Goal: Complete application form

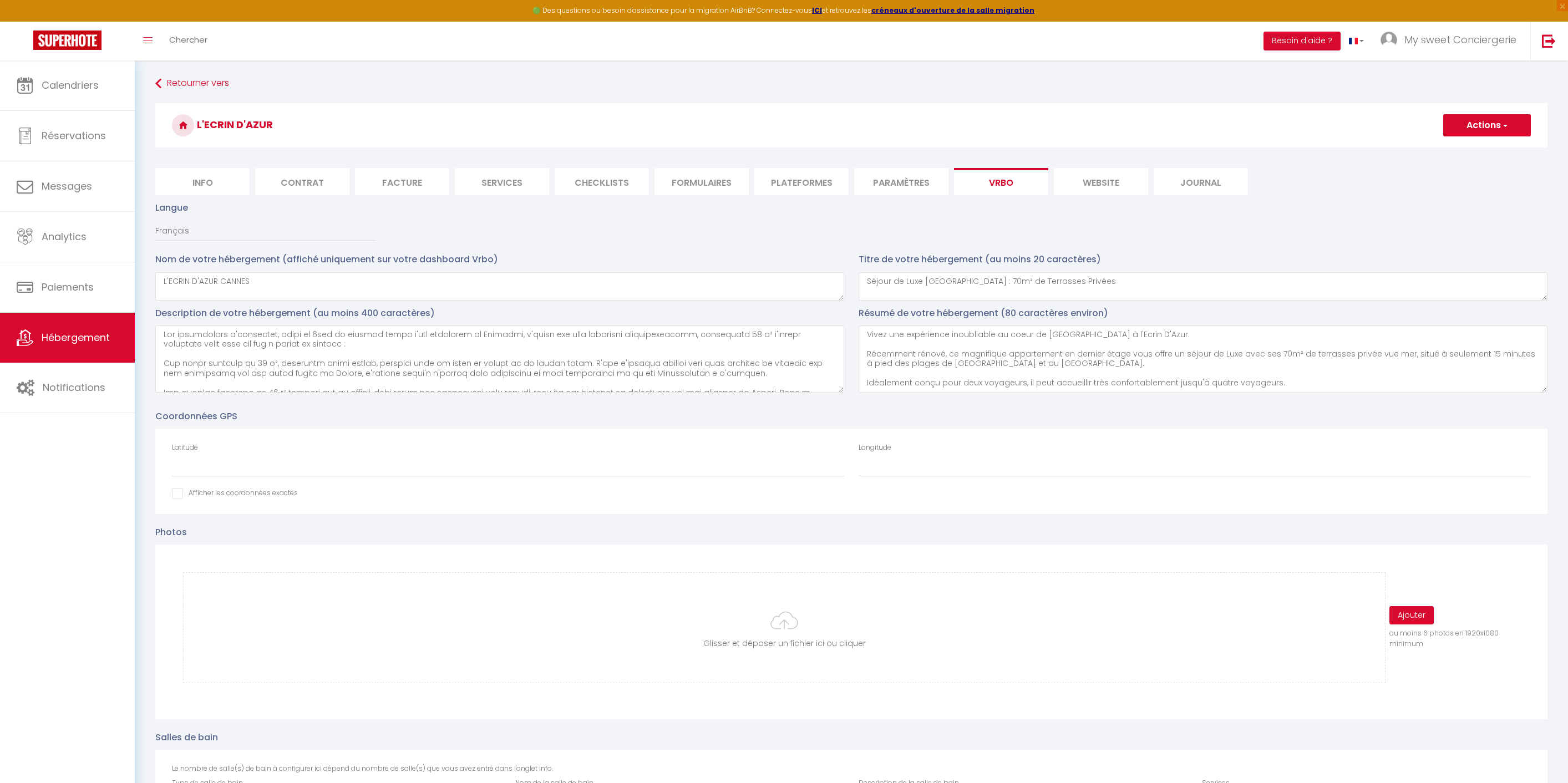
select select "SHOWER_INDOOR_OR_OUTDOOR"
select select "50"
select select "46"
select select "47"
select select "OTHER_SLEEPING_AREA"
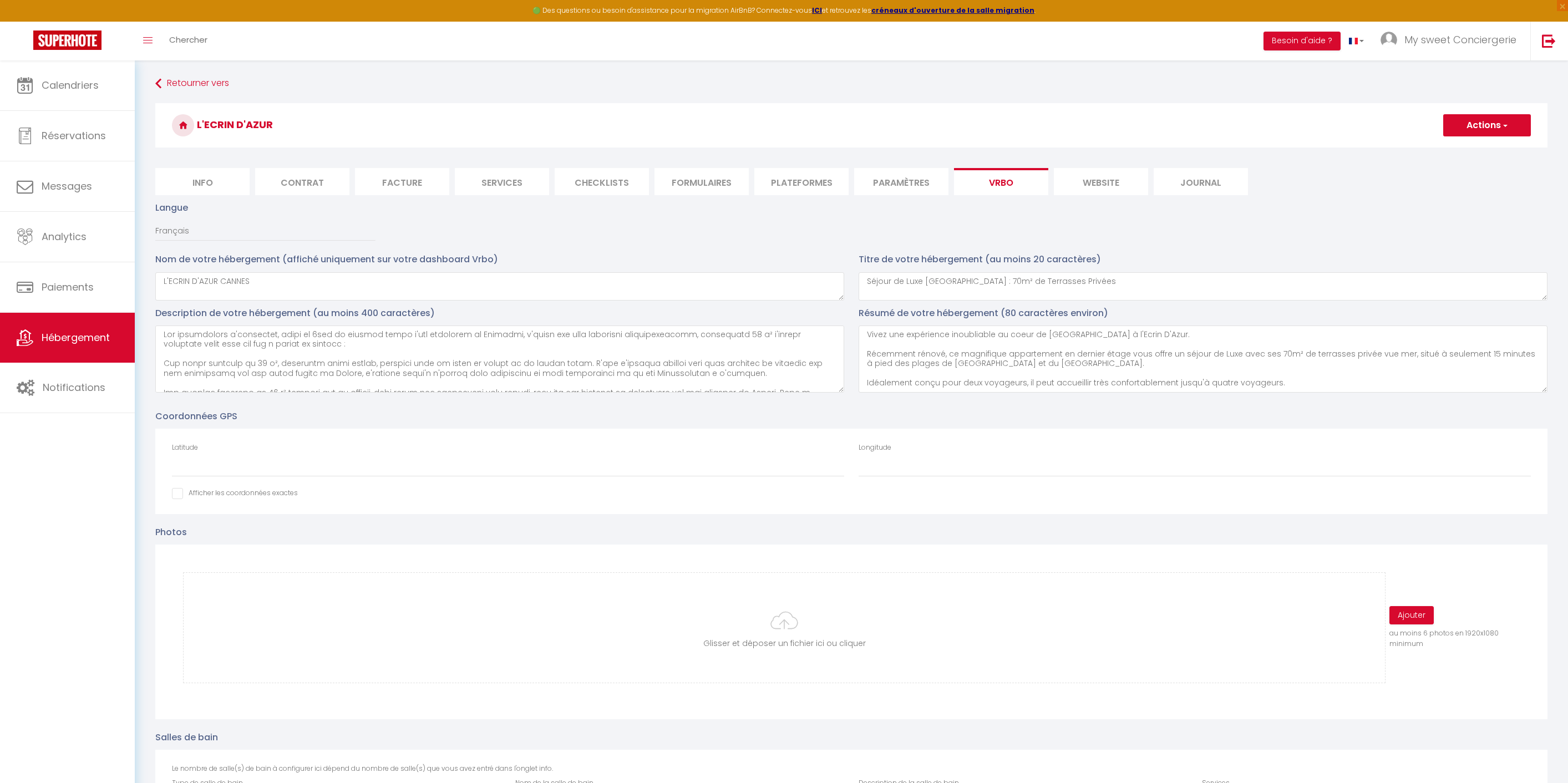
select select
select select "66"
select select
select select "136"
select select
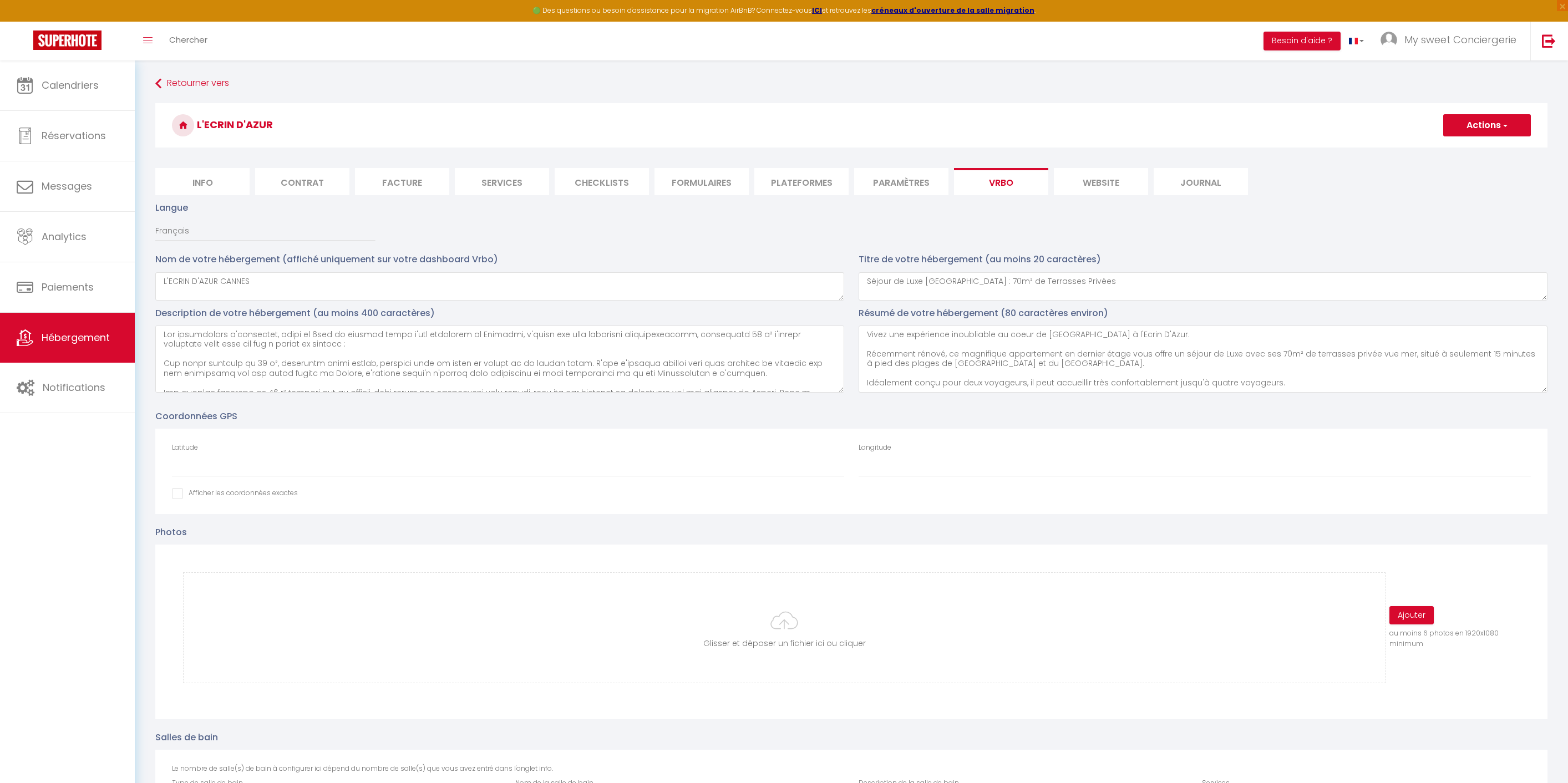
select select "165"
select select "59"
select select "109"
select select "EUR"
select select "92"
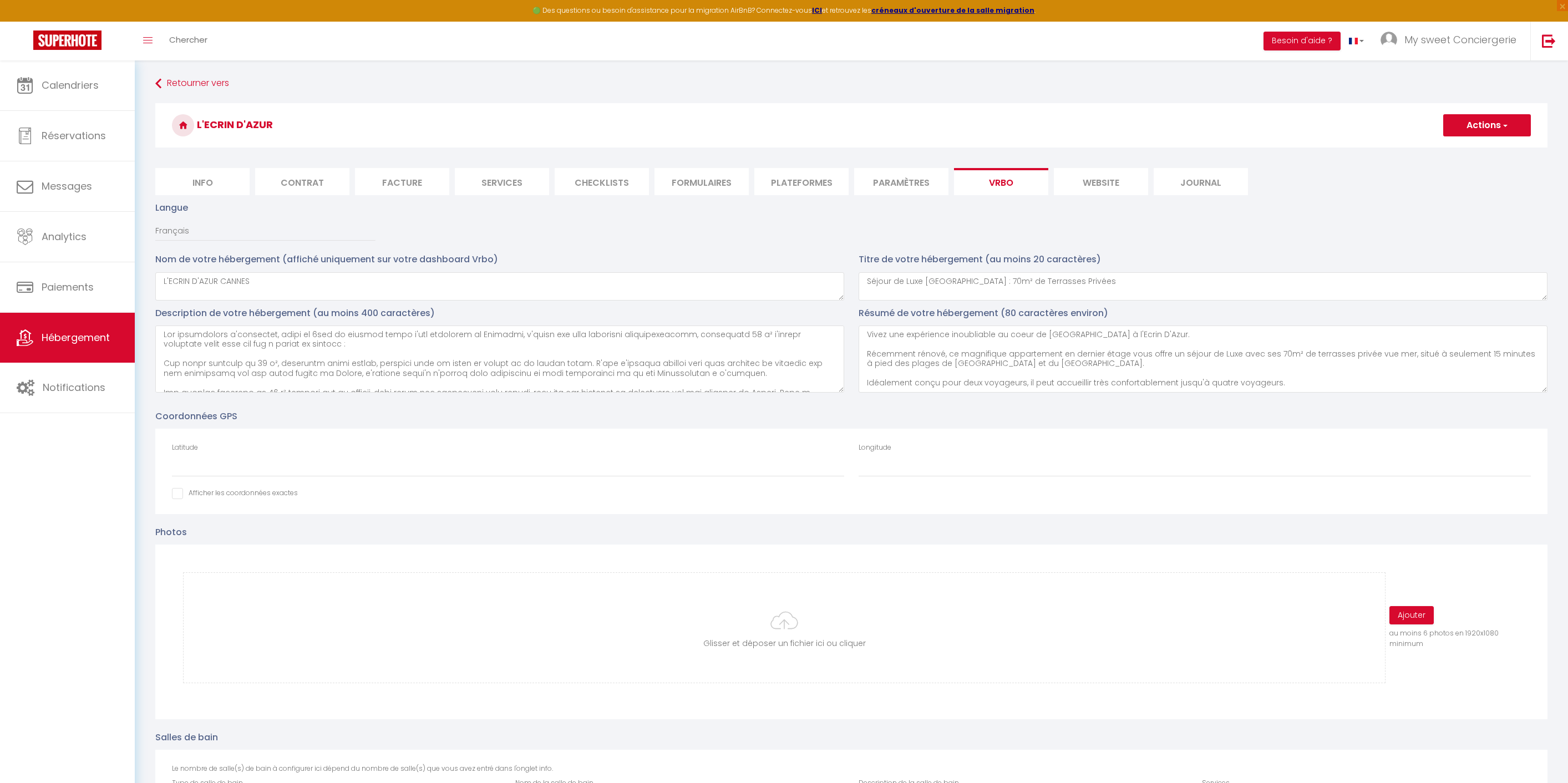
select select "69"
select select
select select "195"
select select "MODERATE"
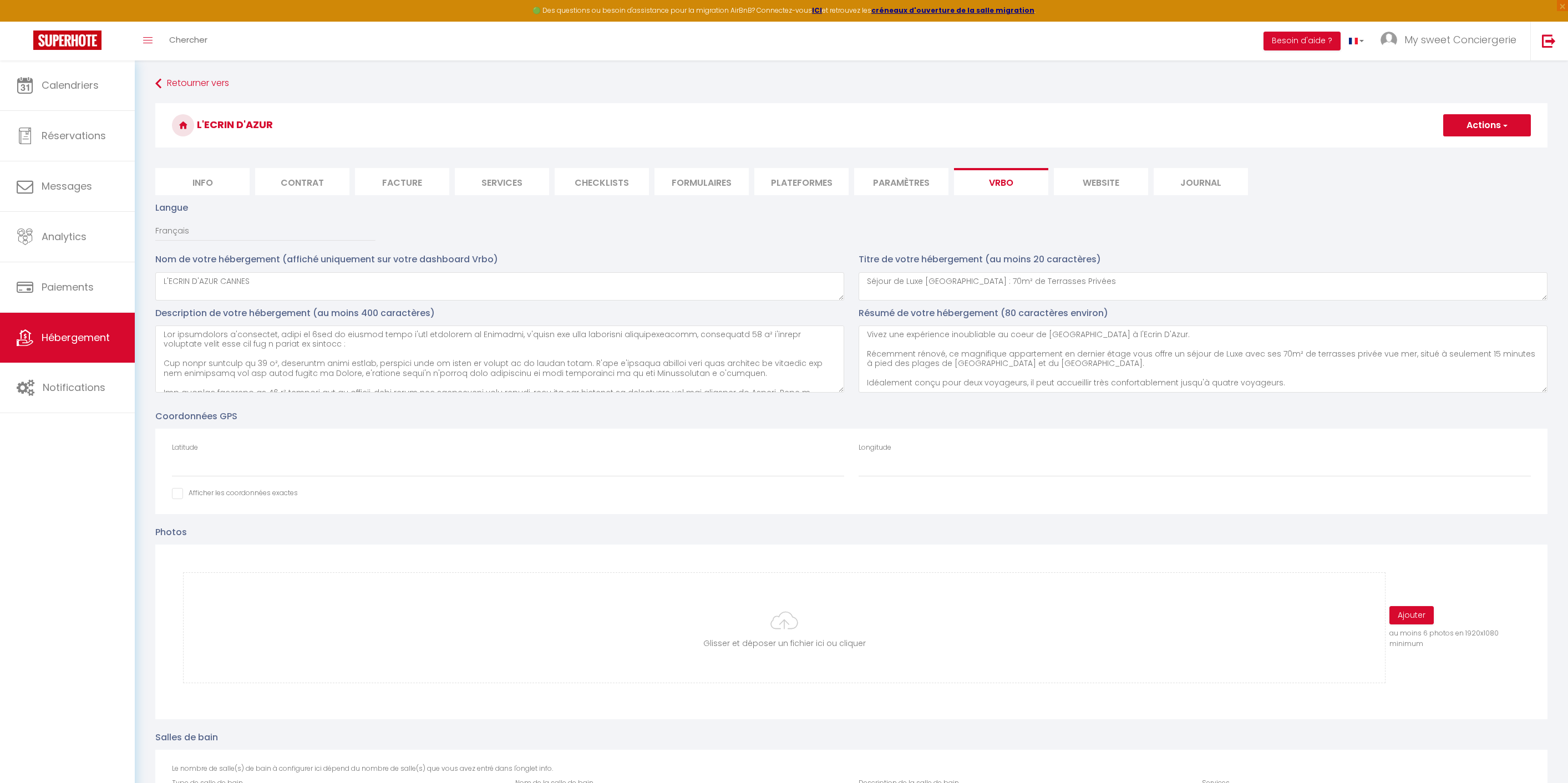
select select "PAYMENT_BY_INVOICE"
select select "15:00"
select select "10:00"
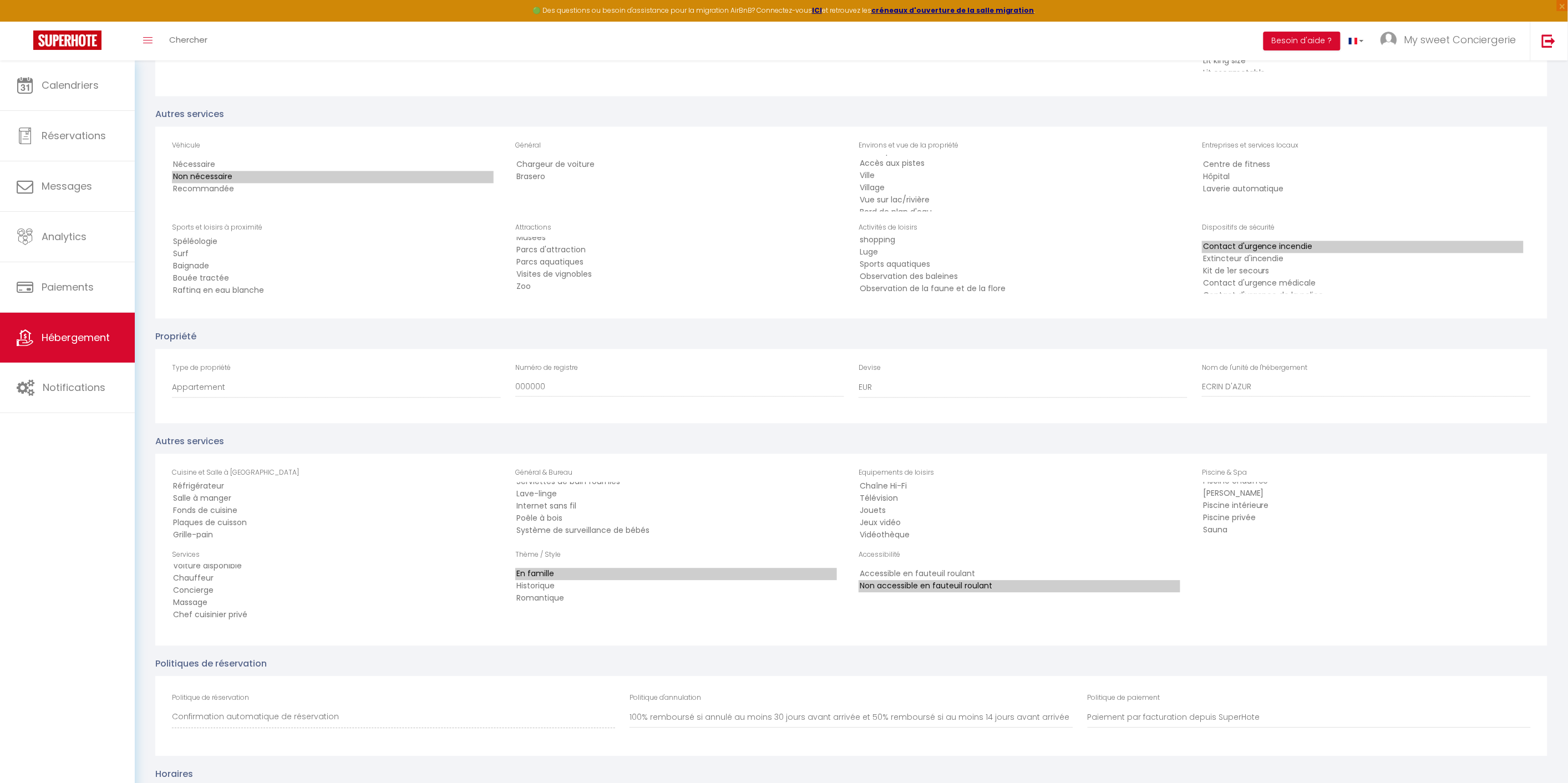
scroll to position [1110, 0]
drag, startPoint x: 576, startPoint y: 374, endPoint x: 359, endPoint y: 369, distance: 217.1
click at [359, 369] on div "Type de propriété Appartement Grange Gîte Bateau Immeuble Bungalow Cabine Campi…" at bounding box center [851, 387] width 1373 height 47
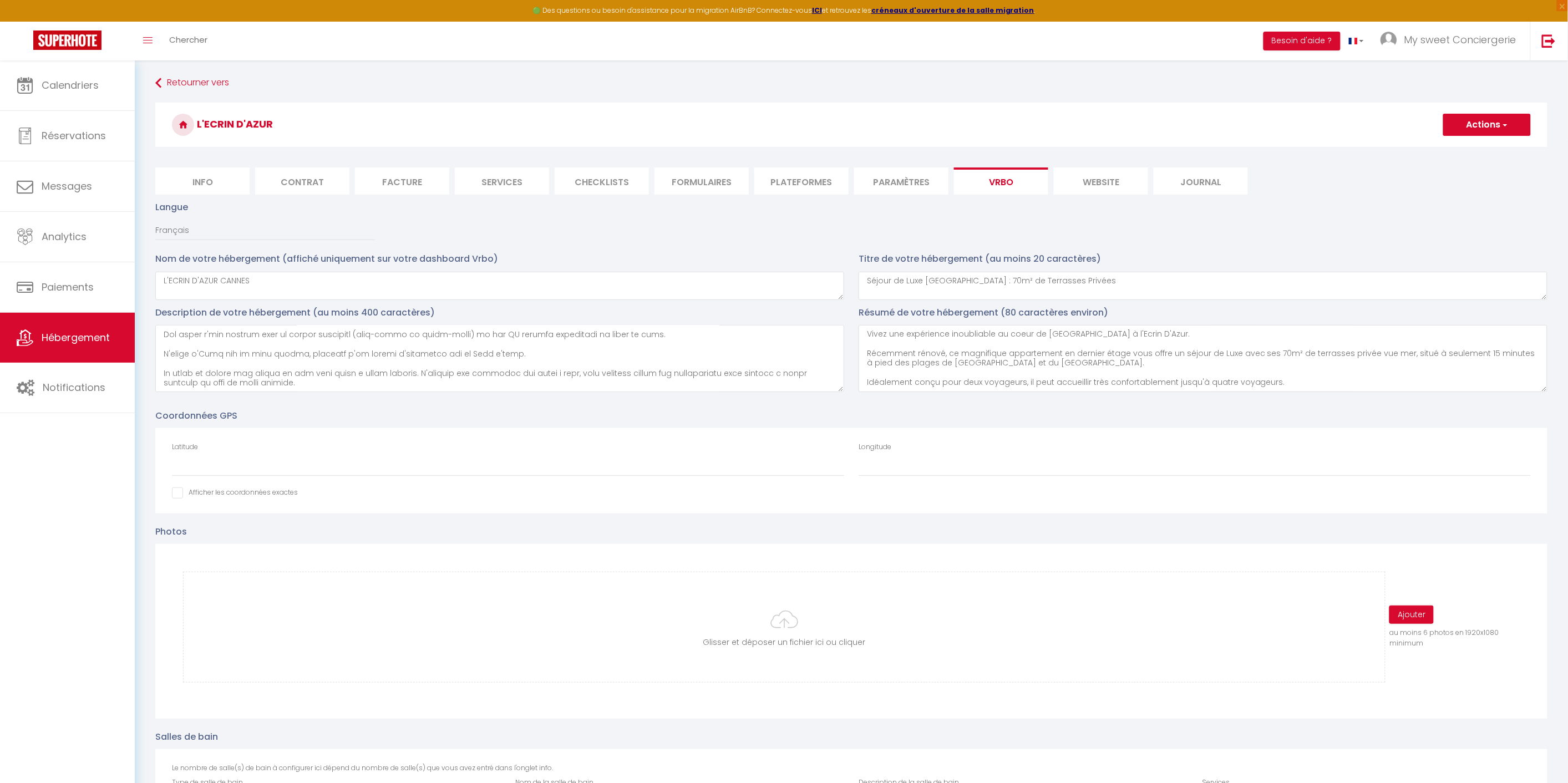
scroll to position [0, 0]
type input "06029030922AK"
drag, startPoint x: 1493, startPoint y: 120, endPoint x: 1488, endPoint y: 123, distance: 5.8
click at [1493, 120] on button "Actions" at bounding box center [1487, 125] width 88 height 22
click at [1476, 154] on input "Enregistrer" at bounding box center [1474, 150] width 41 height 11
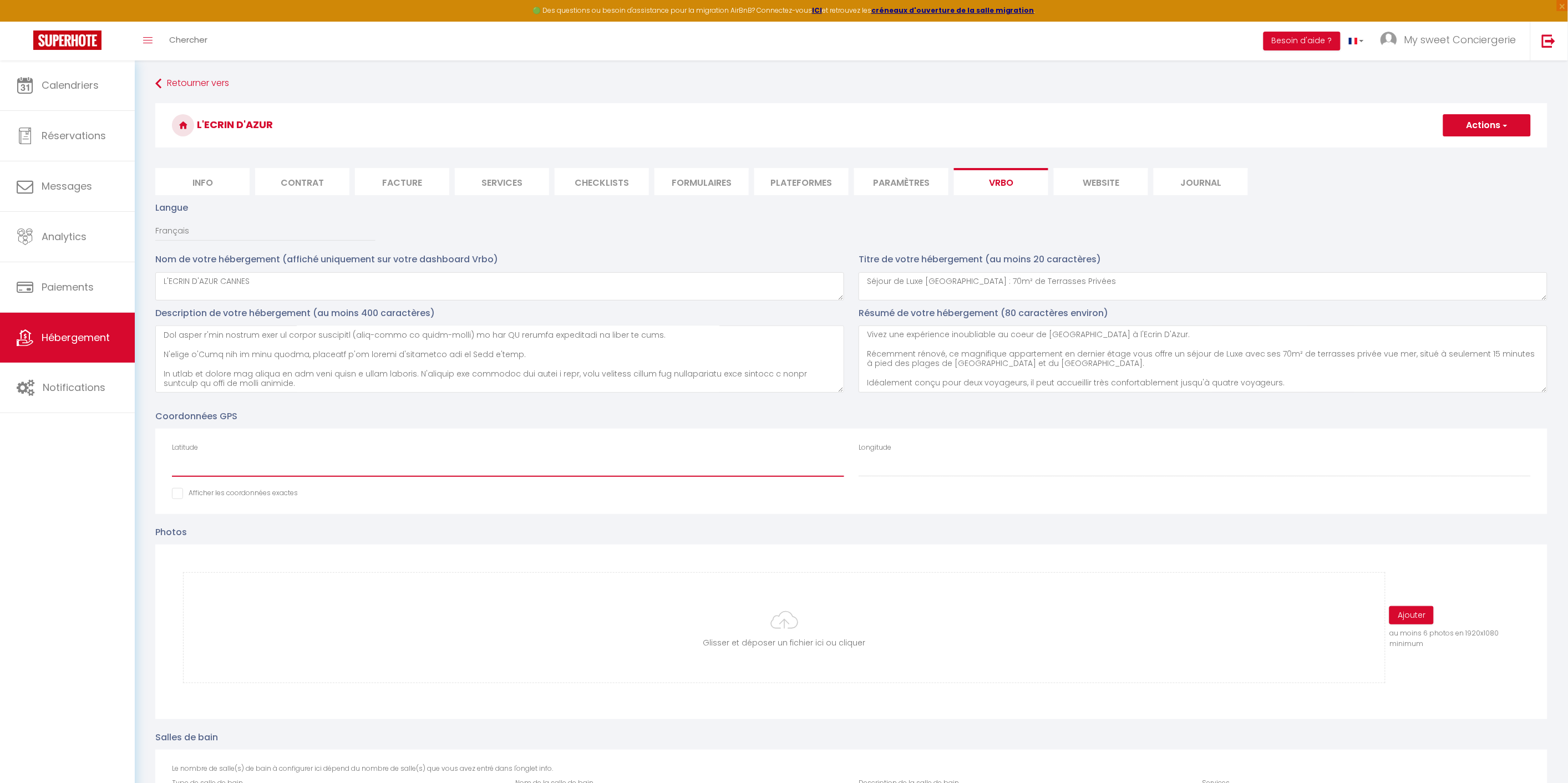
click at [323, 470] on input "Latitude" at bounding box center [508, 467] width 672 height 20
paste input "43.559422"
type input "43.559422"
click at [917, 451] on div "Longitude" at bounding box center [1194, 460] width 672 height 35
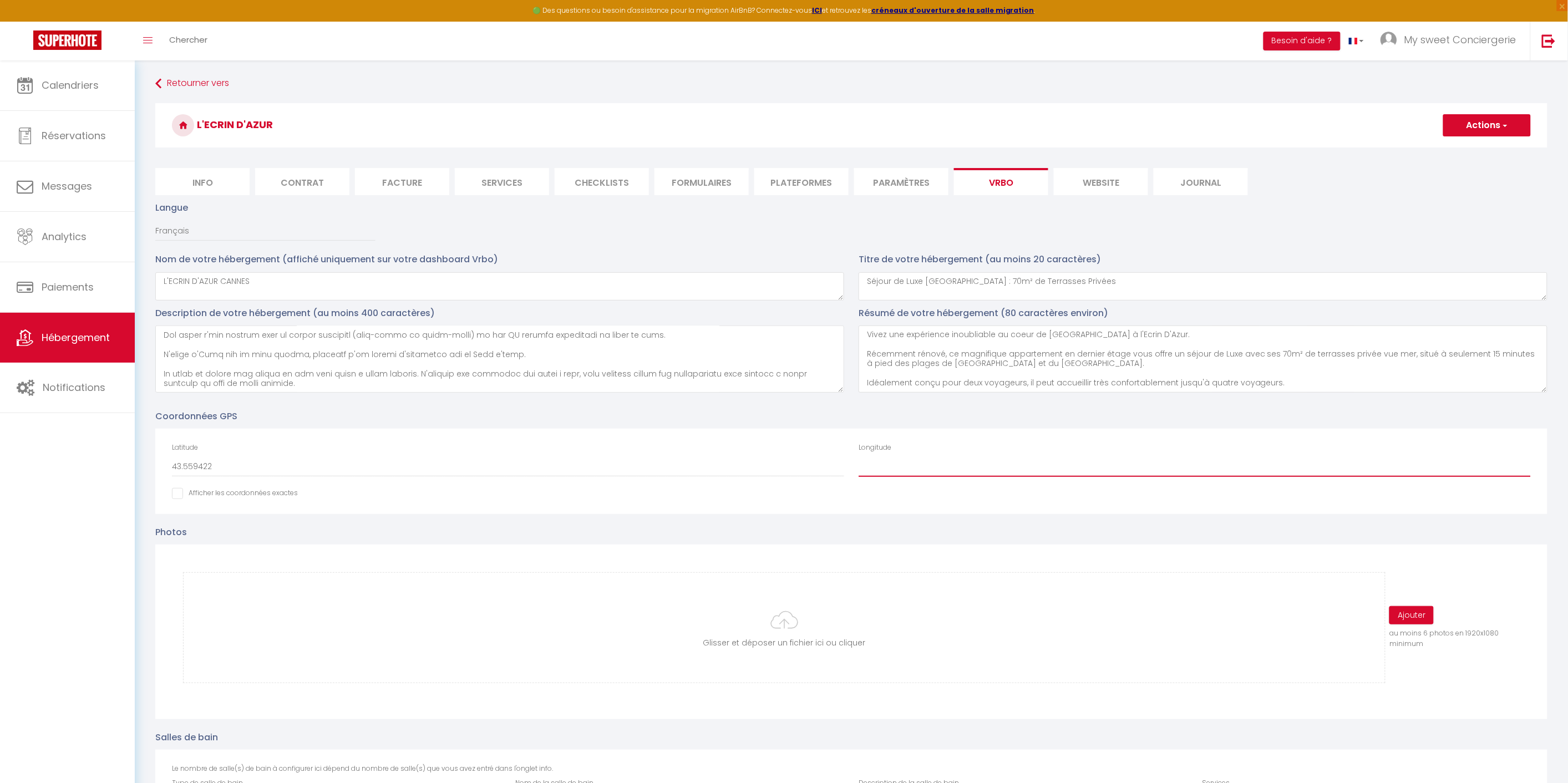
click at [897, 465] on input "Longitude" at bounding box center [1194, 467] width 672 height 20
paste input "7.017923"
type input "7.017923"
click at [1473, 128] on button "Actions" at bounding box center [1487, 125] width 88 height 22
click at [1465, 146] on input "Enregistrer" at bounding box center [1474, 150] width 41 height 11
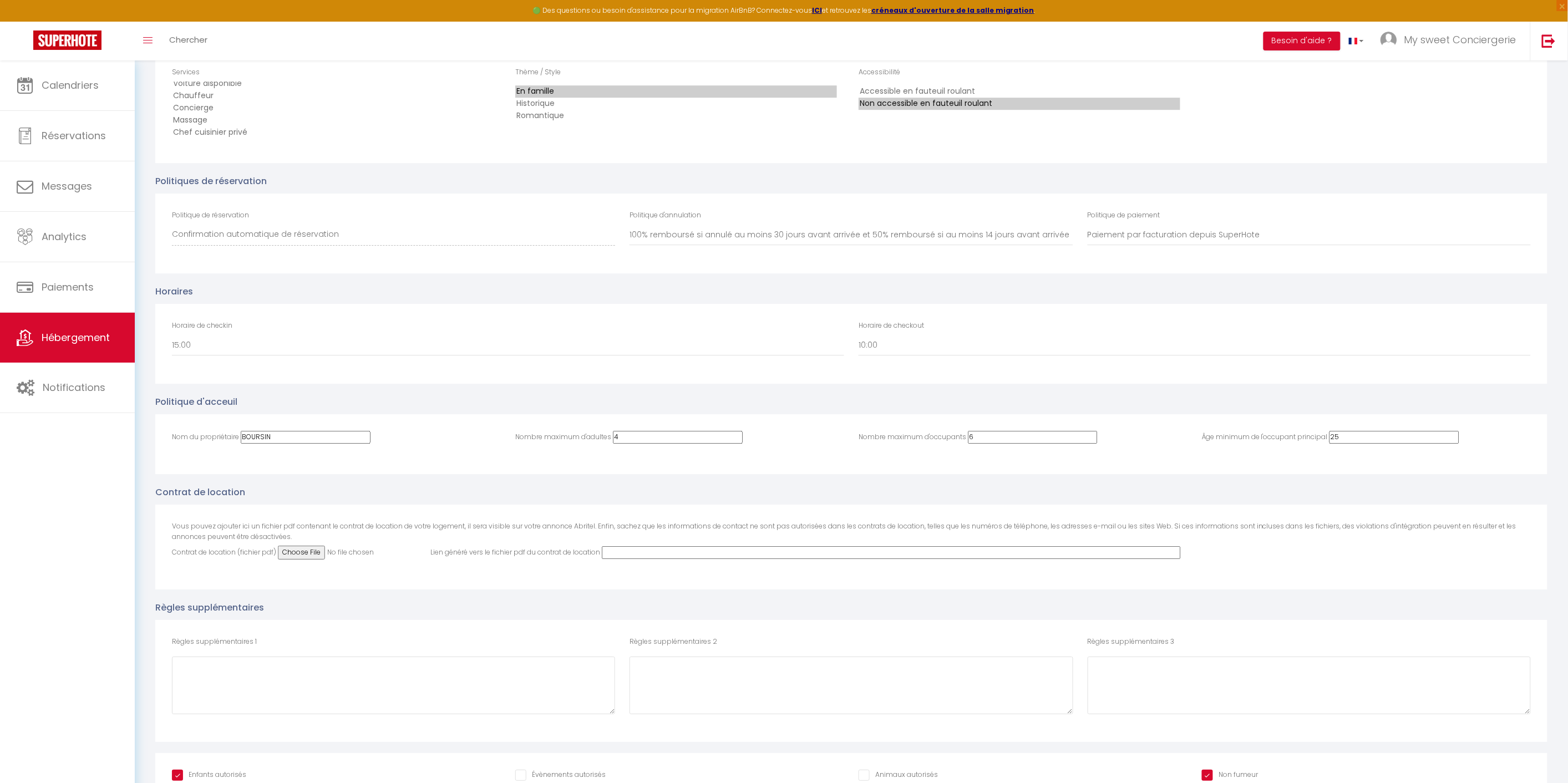
scroll to position [1603, 0]
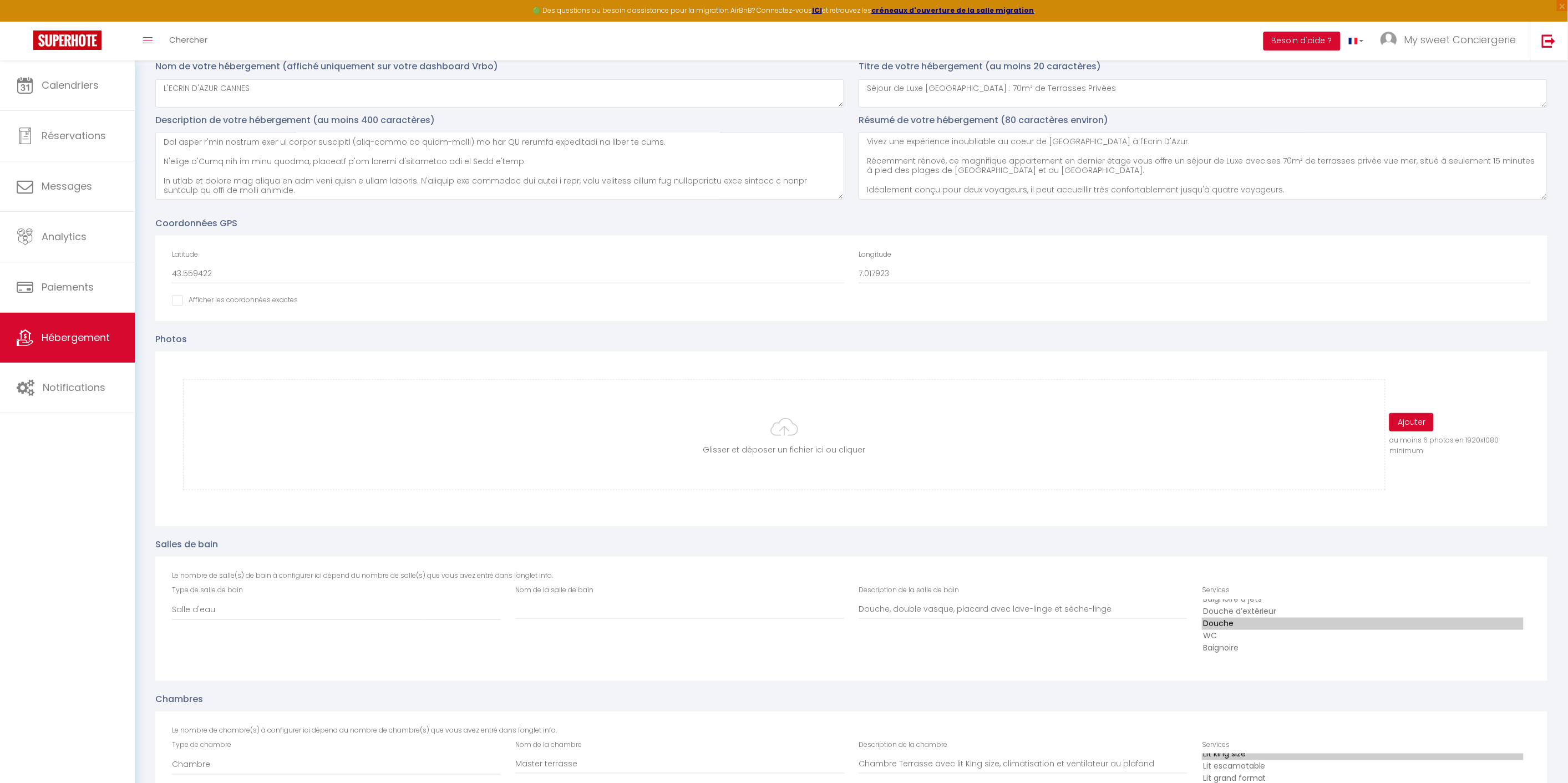
scroll to position [308, 0]
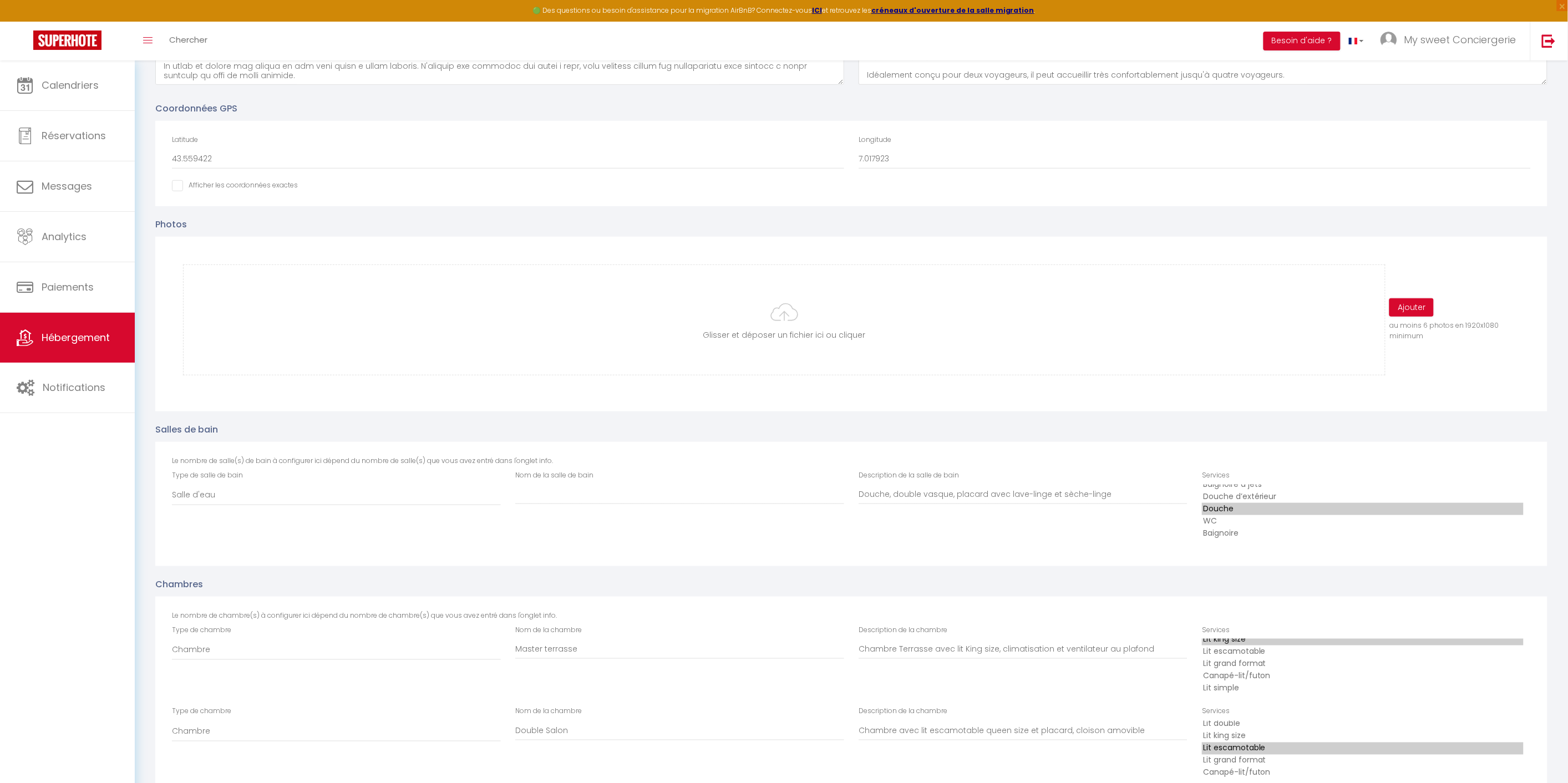
click at [780, 380] on div "Glisser et déposer un fichier ici ou cliquer Ooops, something wrong happened. R…" at bounding box center [851, 320] width 1359 height 133
click at [806, 336] on input "file" at bounding box center [784, 320] width 1202 height 110
type input "C:\fakepath\vanessa-gori_00701.jpeg"
drag, startPoint x: 1403, startPoint y: 308, endPoint x: 1412, endPoint y: 308, distance: 9.0
click at [1404, 308] on button "Ajouter" at bounding box center [1411, 308] width 45 height 19
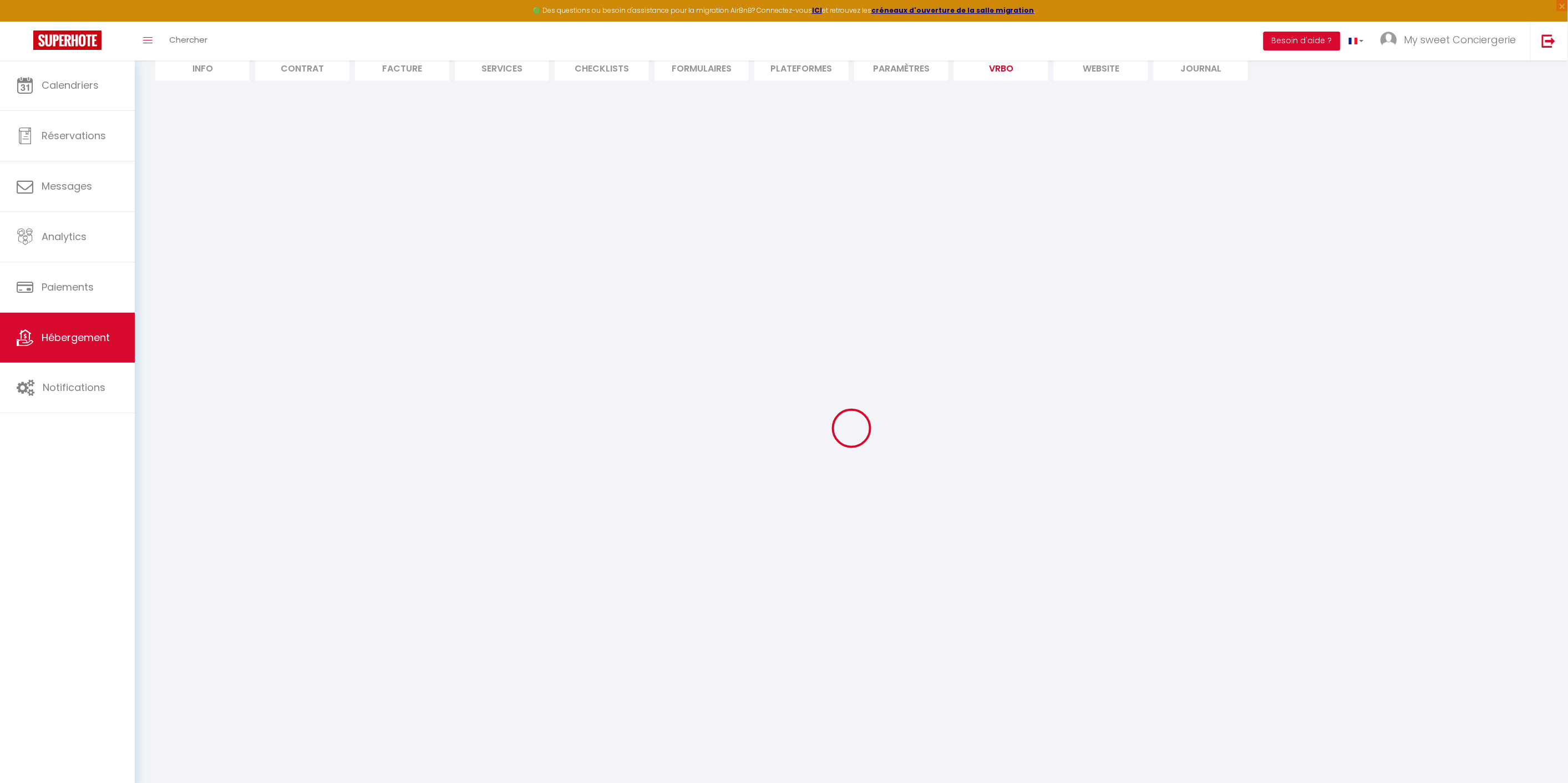
select select "SHOWER_INDOOR_OR_OUTDOOR"
select select "50"
select select "46"
select select "47"
select select "OTHER_SLEEPING_AREA"
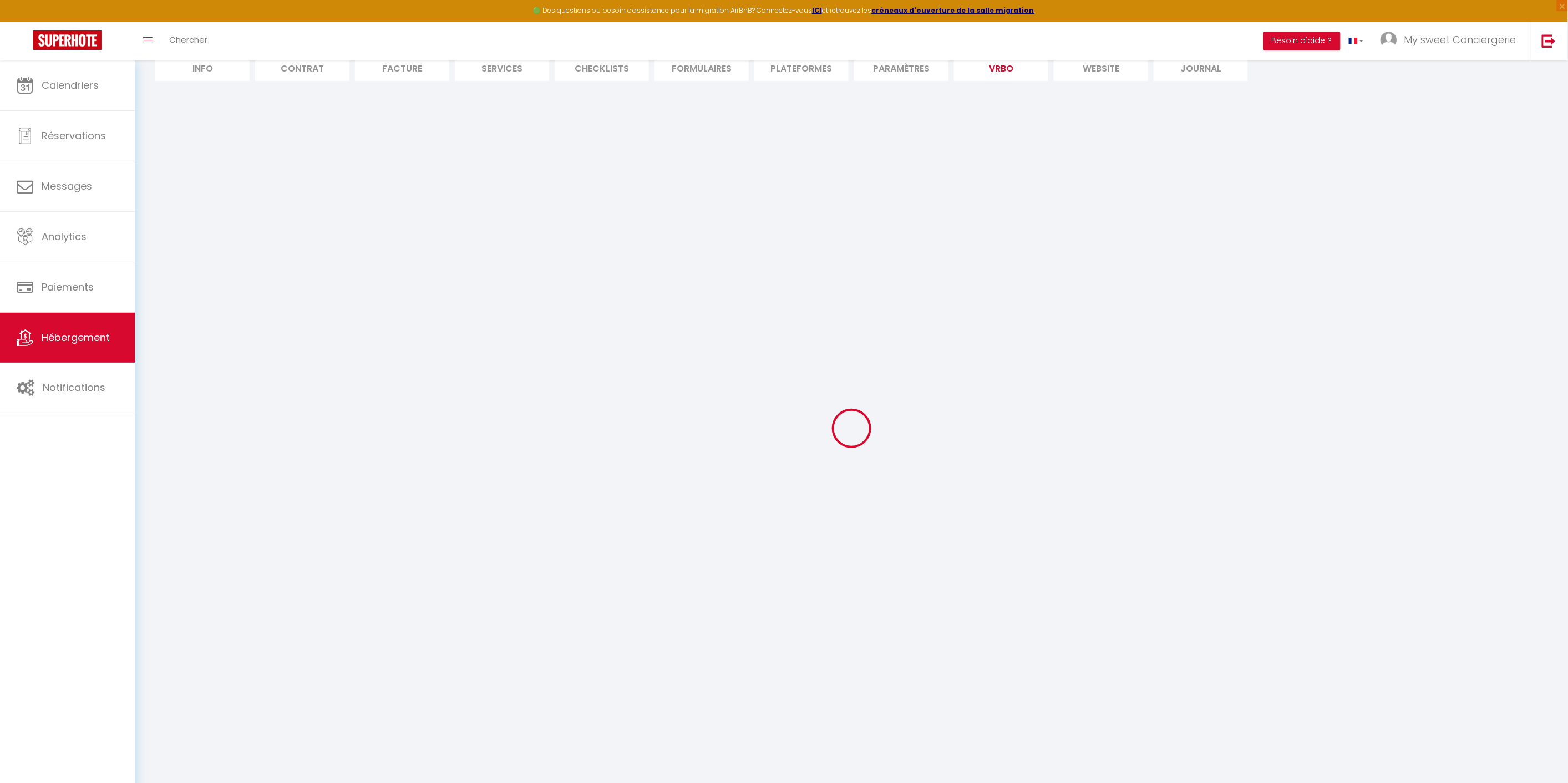
select select
select select "66"
select select
select select "136"
select select
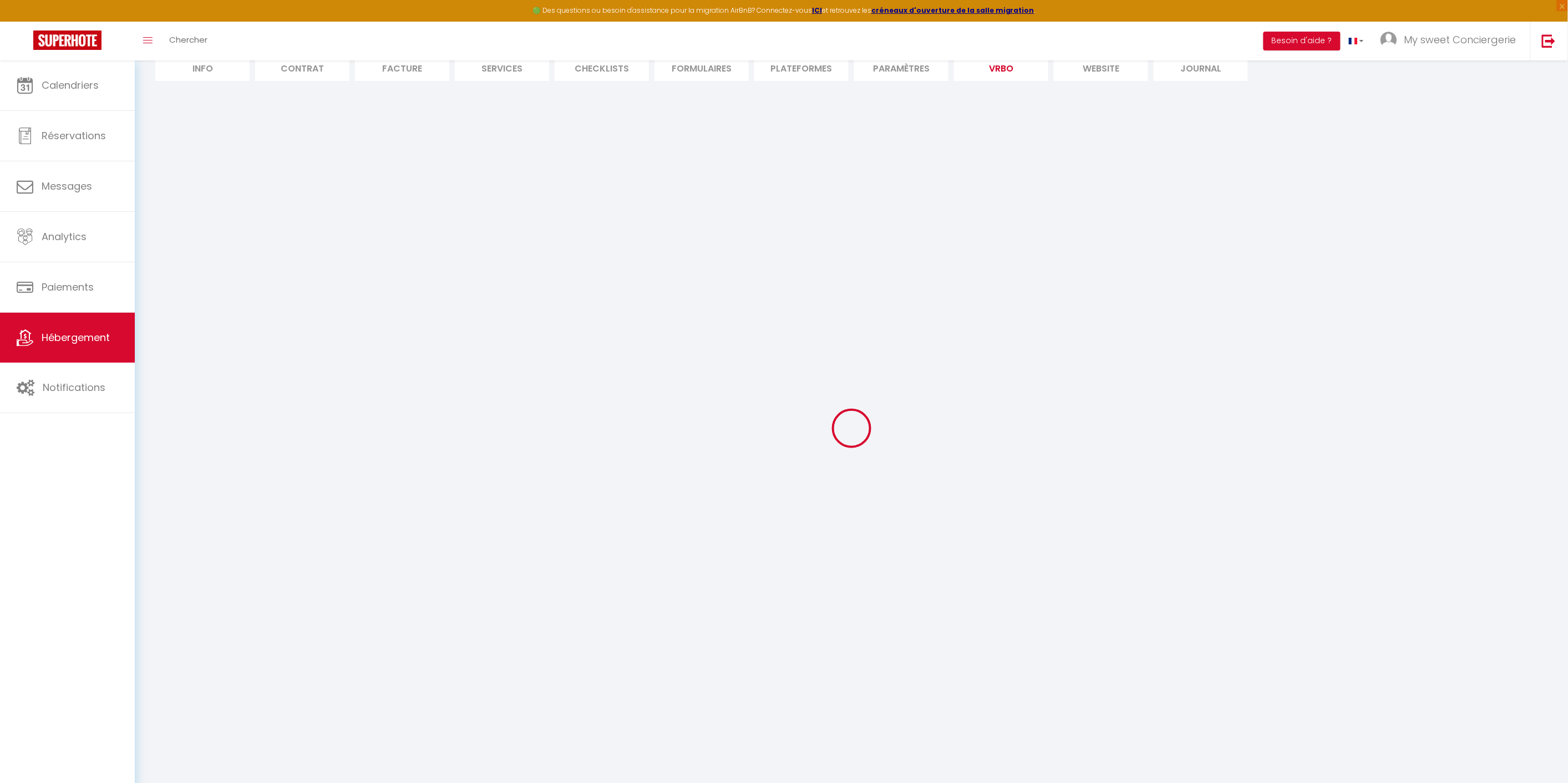
select select "165"
select select "59"
select select "109"
select select "EUR"
select select "92"
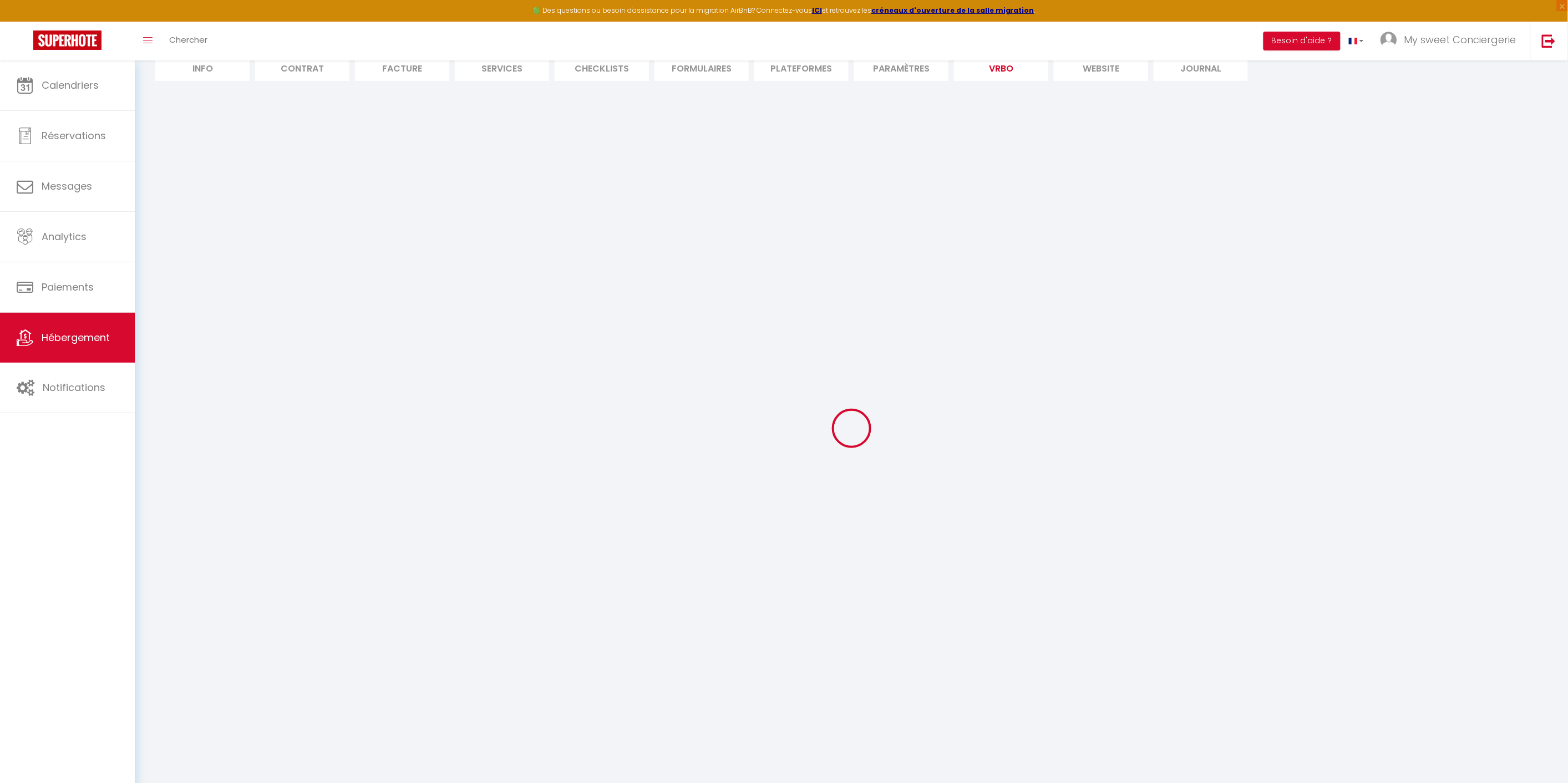
select select "69"
select select
select select "195"
select select "MODERATE"
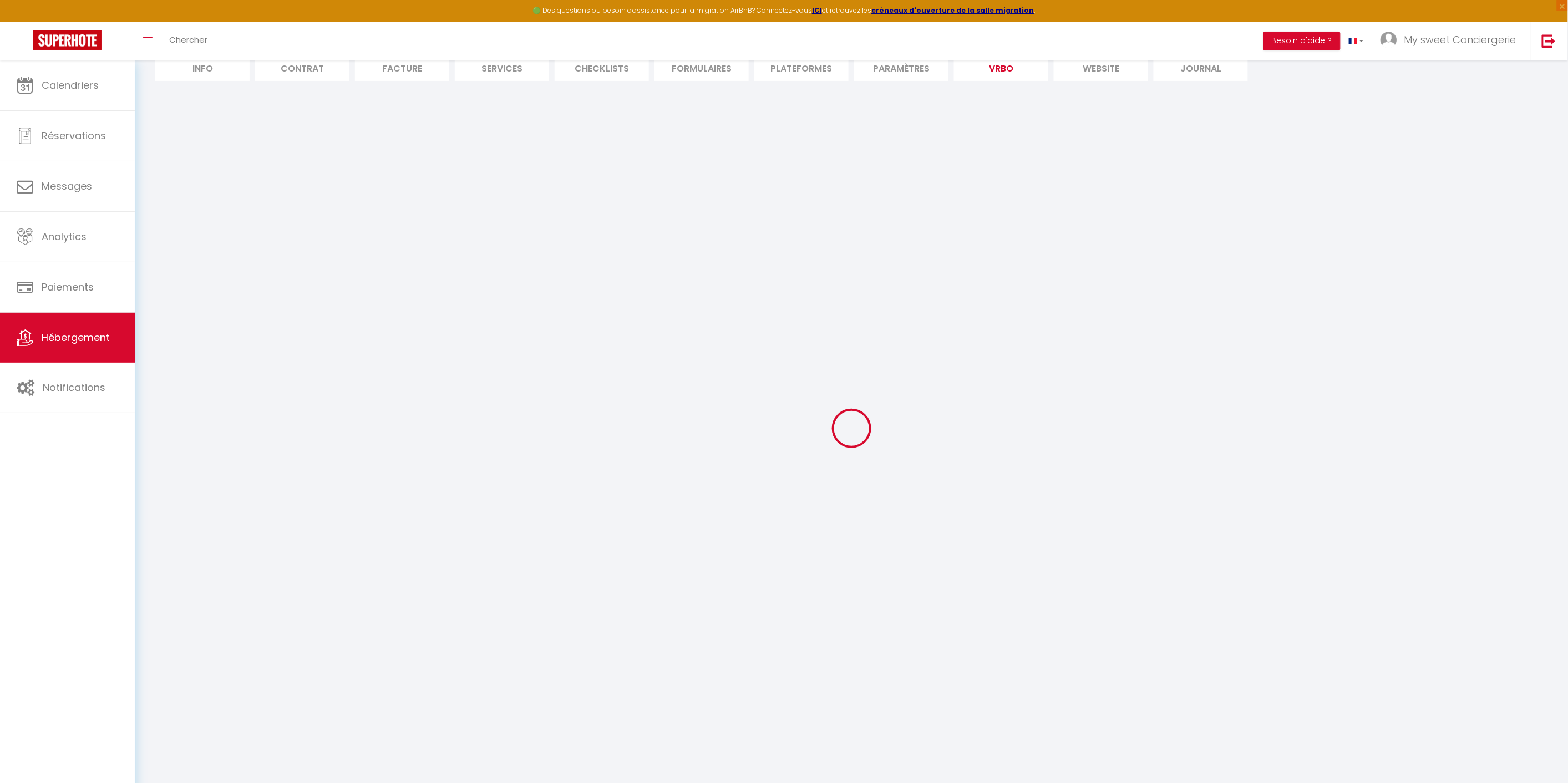
select select "PAYMENT_BY_INVOICE"
select select "15:00"
select select "10:00"
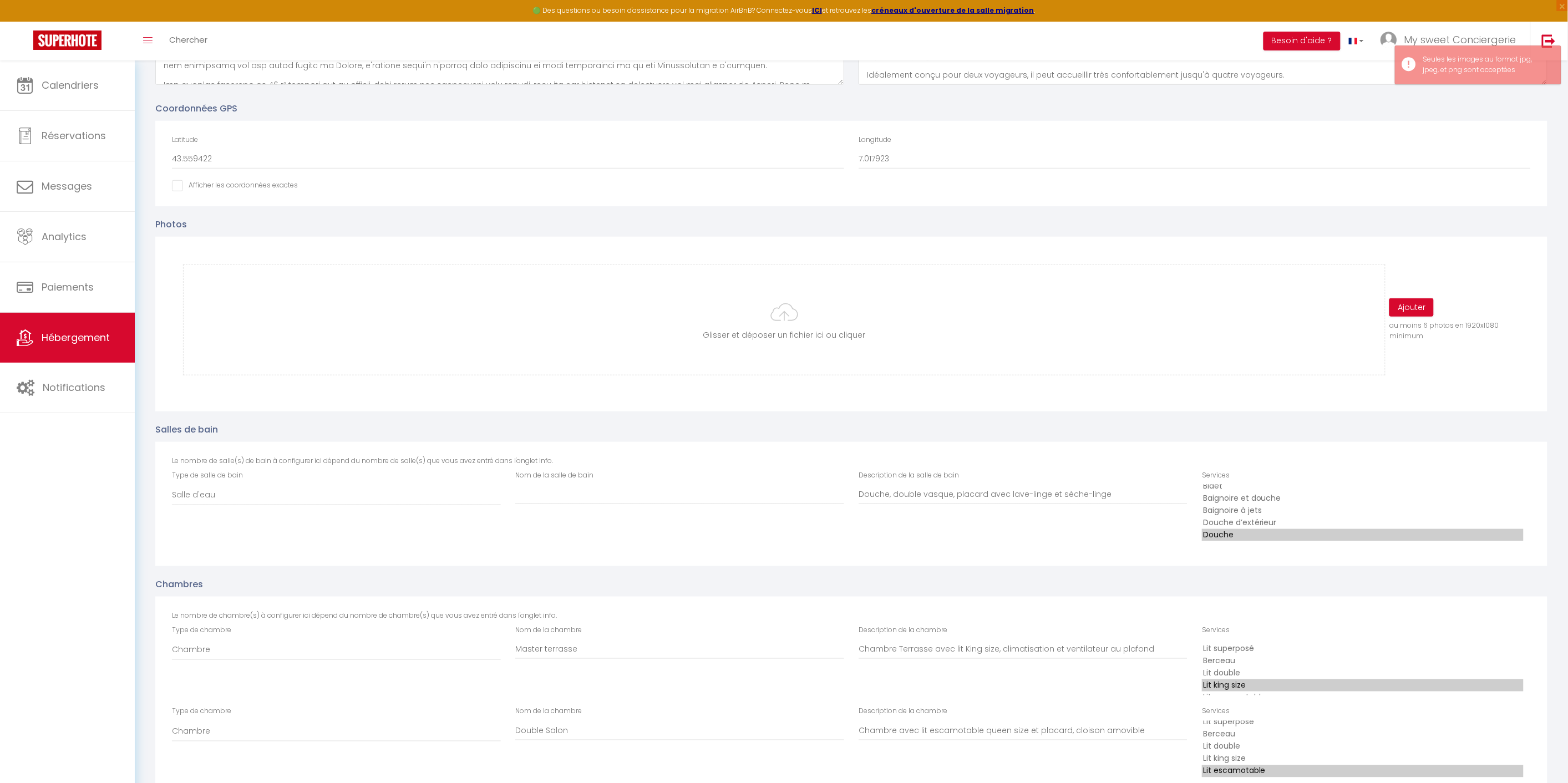
scroll to position [8, 0]
click at [1411, 308] on button "Ajouter" at bounding box center [1411, 308] width 45 height 19
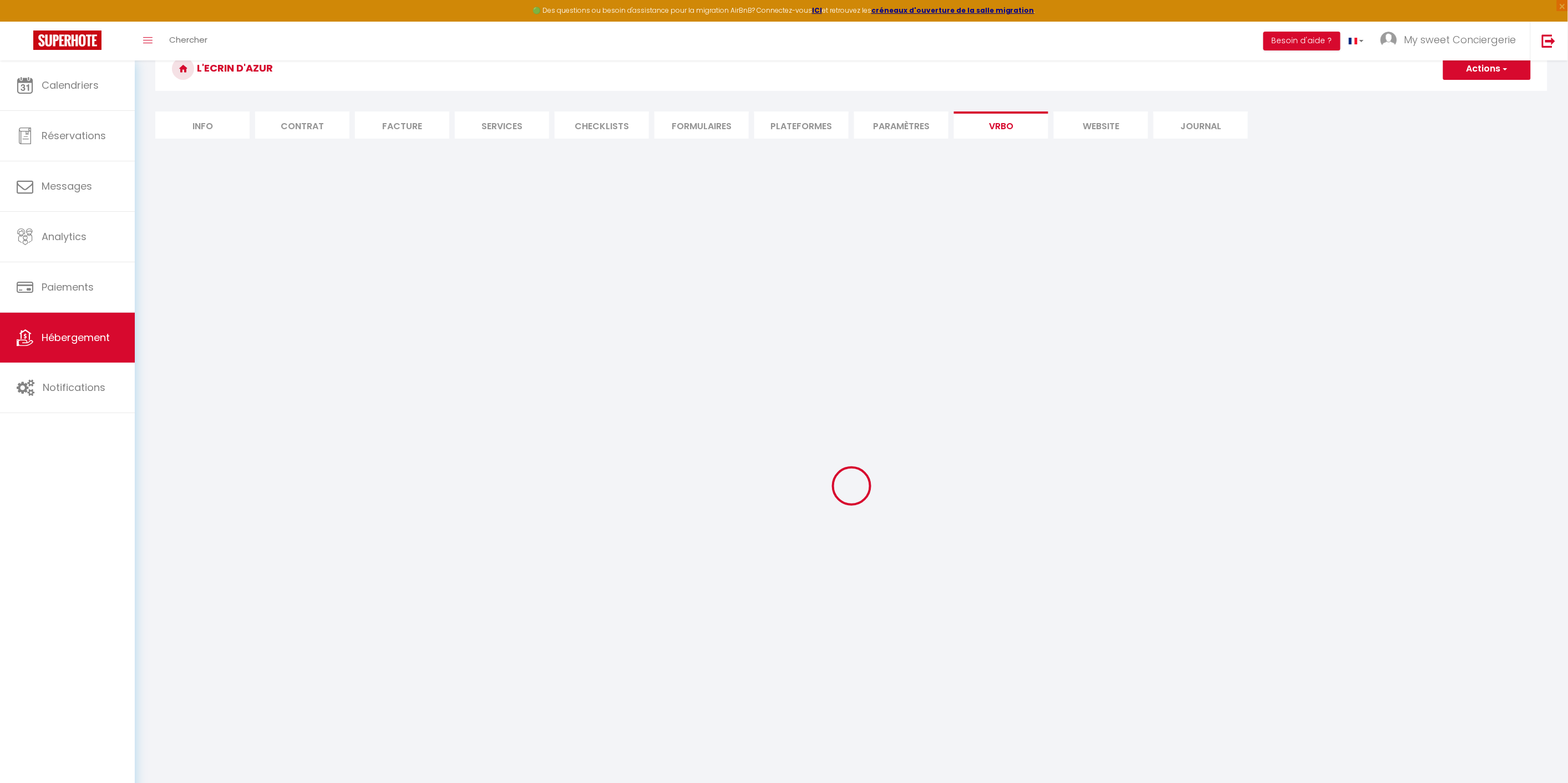
scroll to position [0, 0]
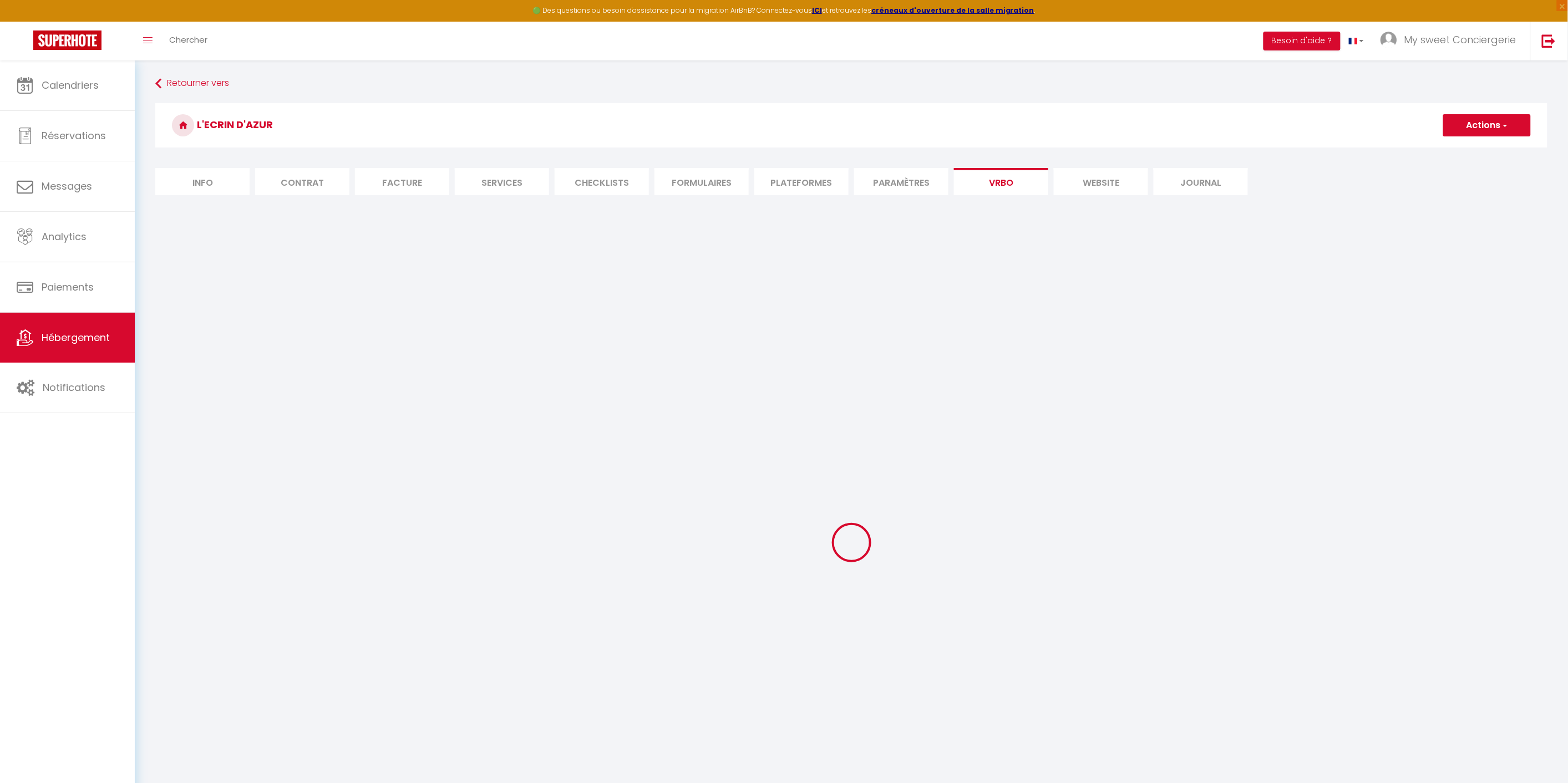
select select "SHOWER_INDOOR_OR_OUTDOOR"
select select "50"
select select "46"
select select "47"
select select "OTHER_SLEEPING_AREA"
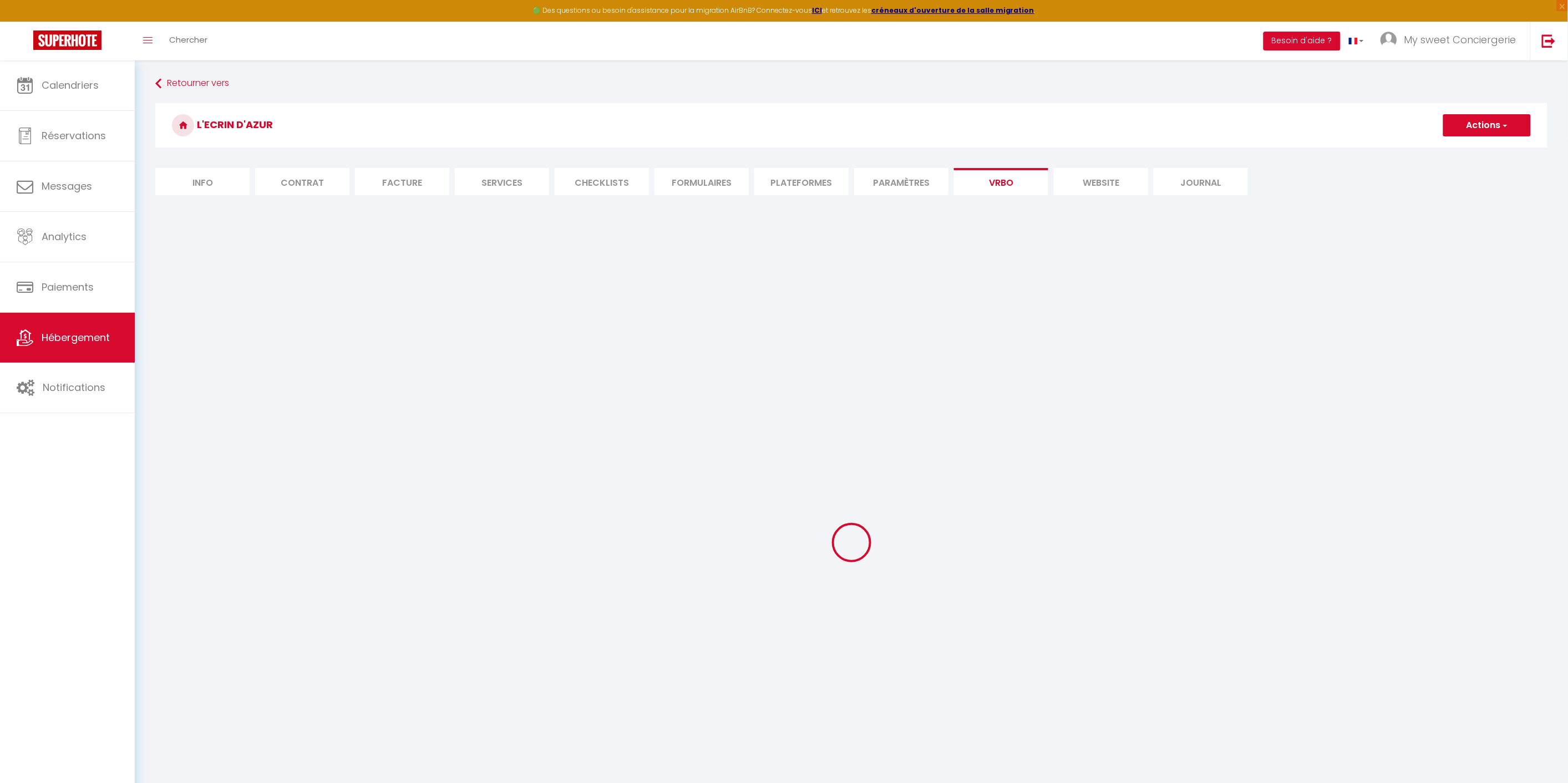
select select
select select "66"
select select
select select "136"
select select
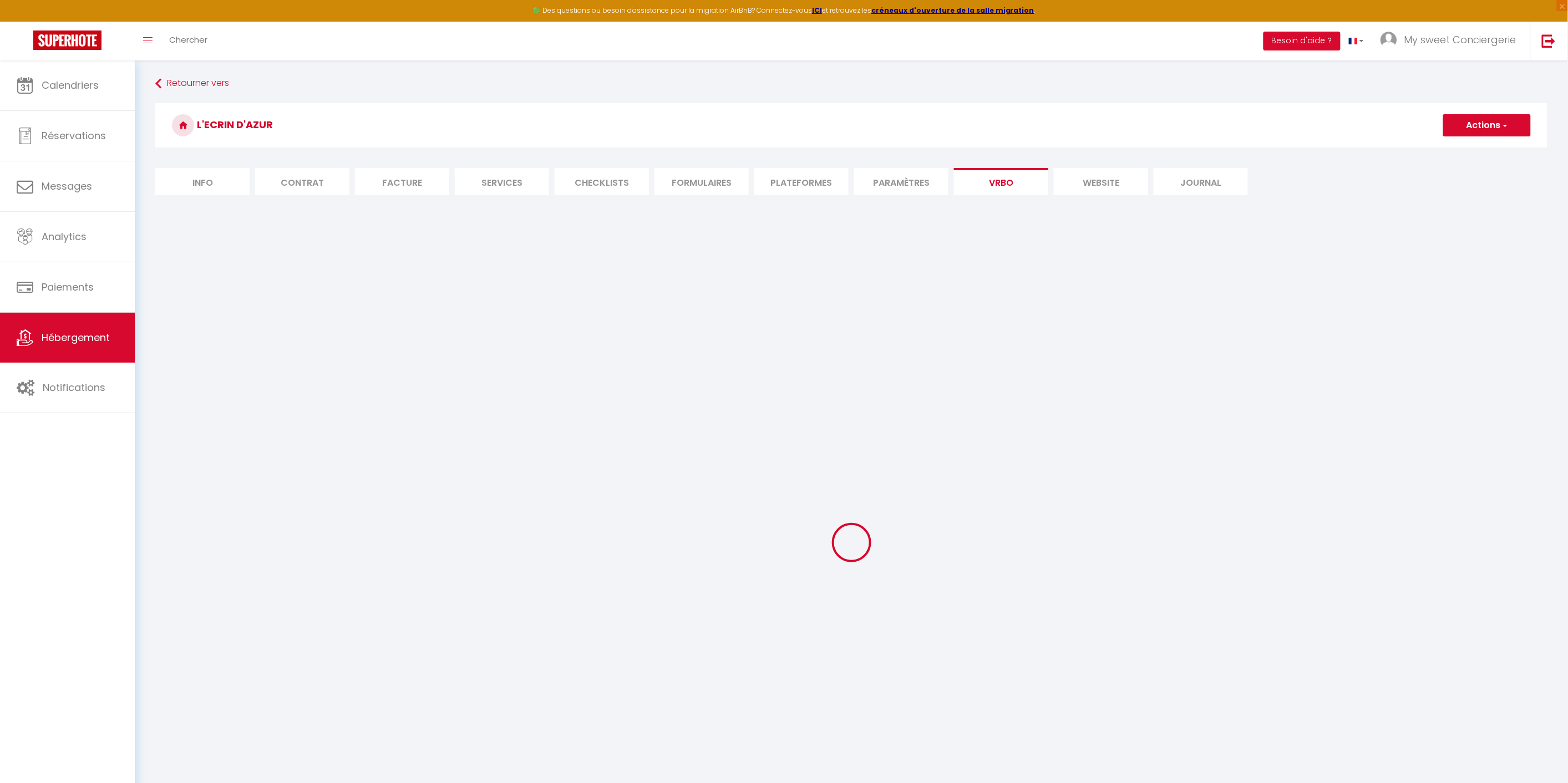
select select "165"
select select "59"
select select "109"
select select "EUR"
select select "92"
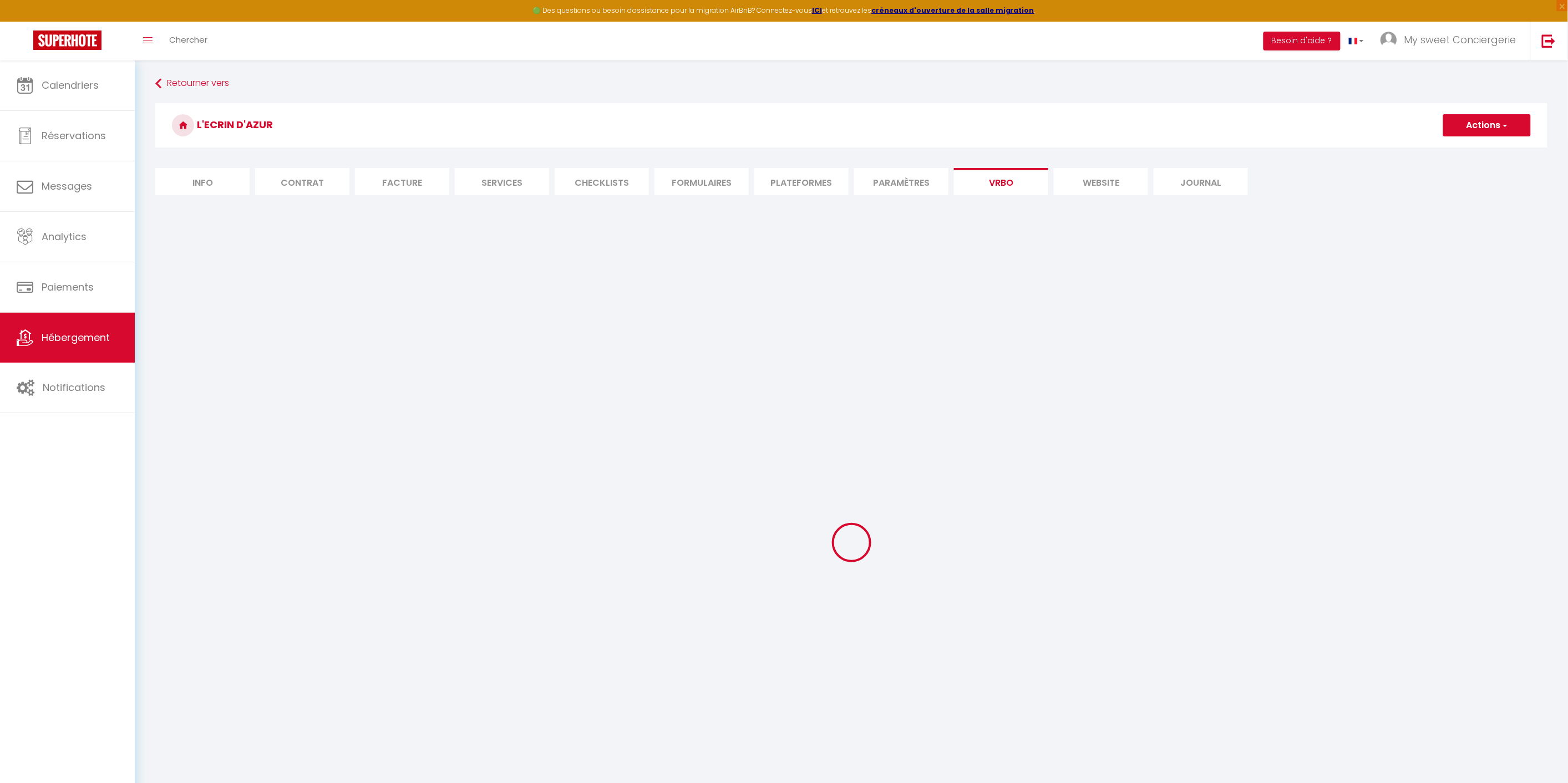
select select "69"
select select
select select "195"
select select "MODERATE"
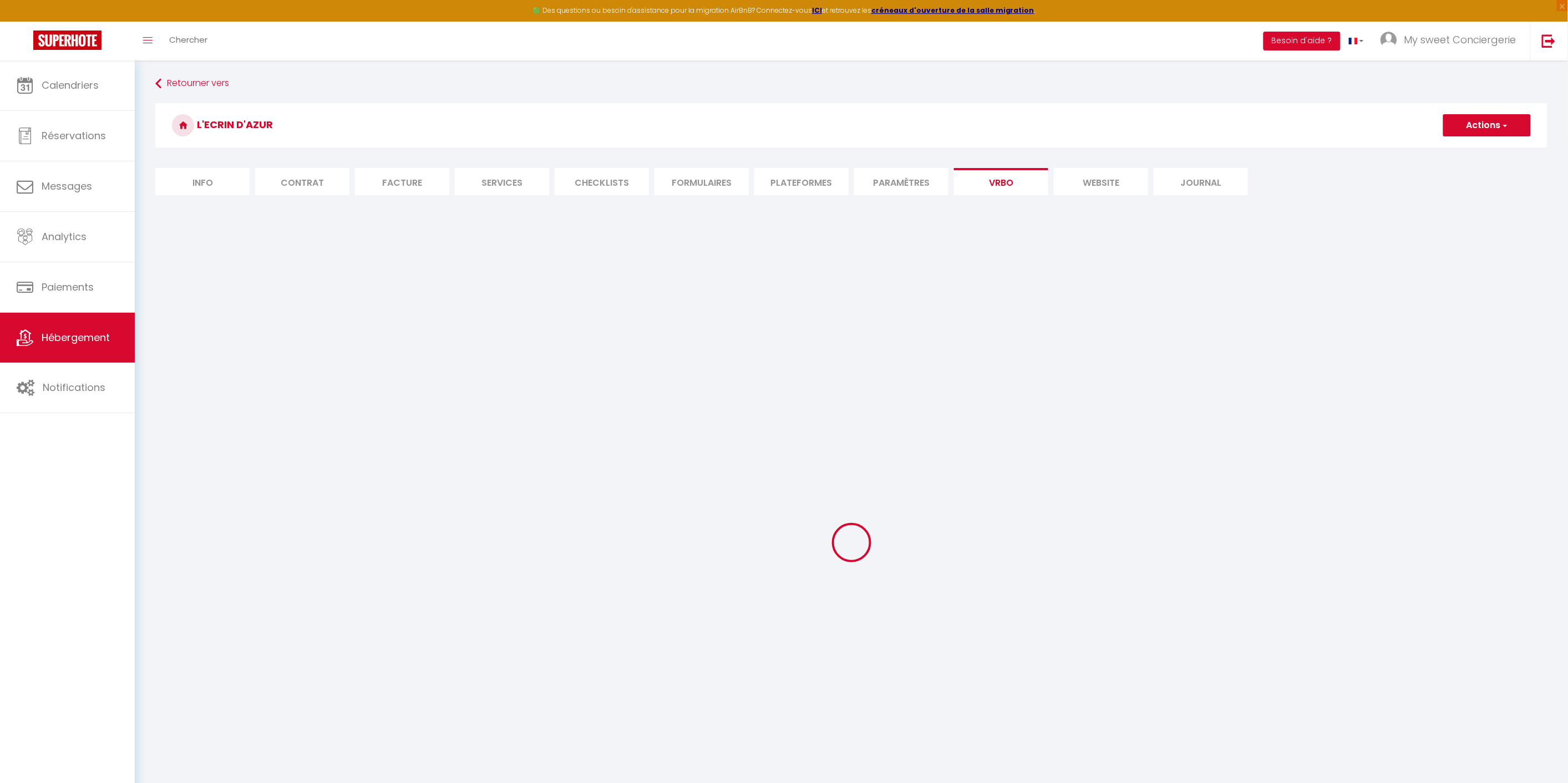
select select "PAYMENT_BY_INVOICE"
select select "15:00"
select select "10:00"
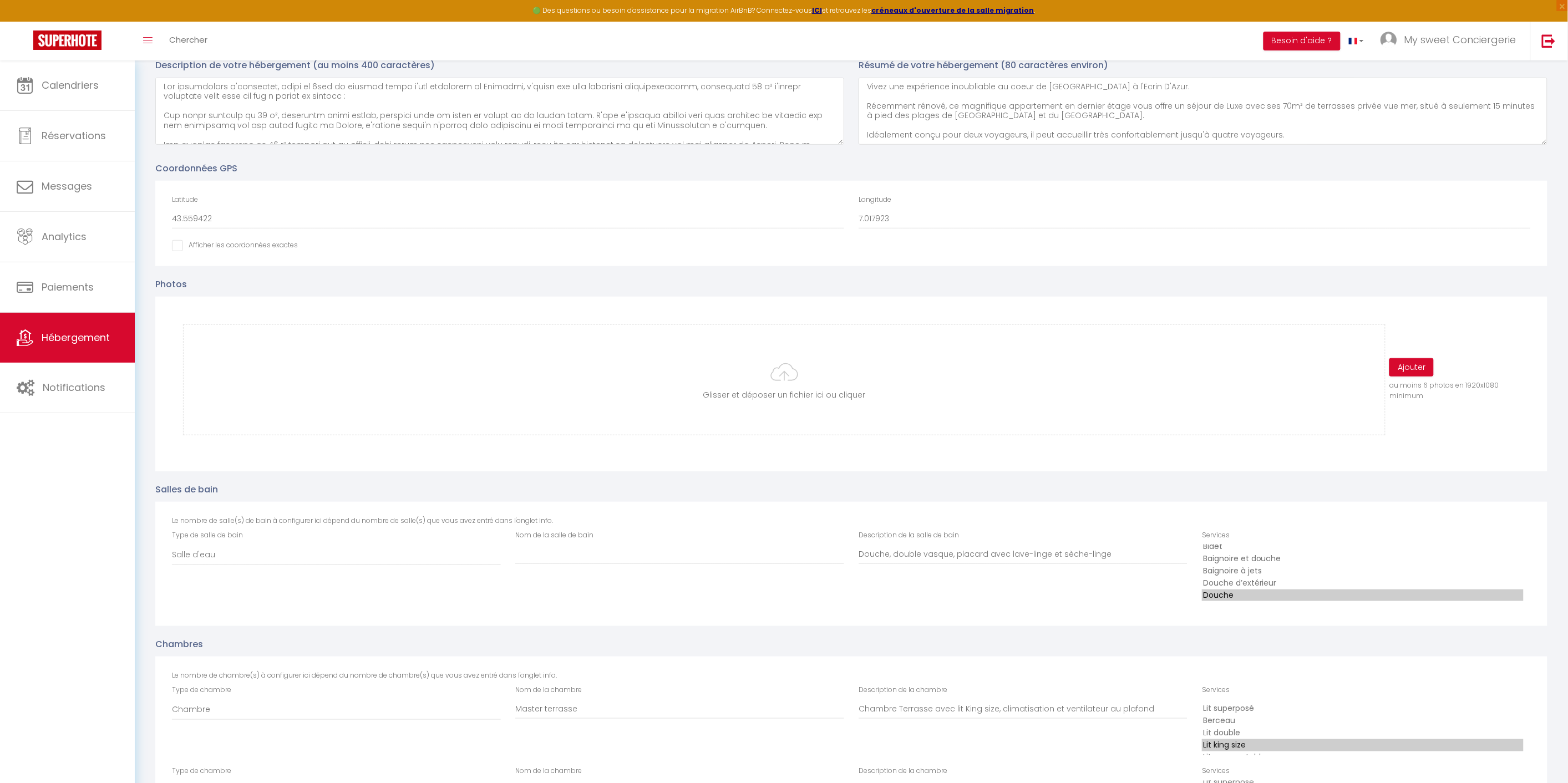
scroll to position [185, 0]
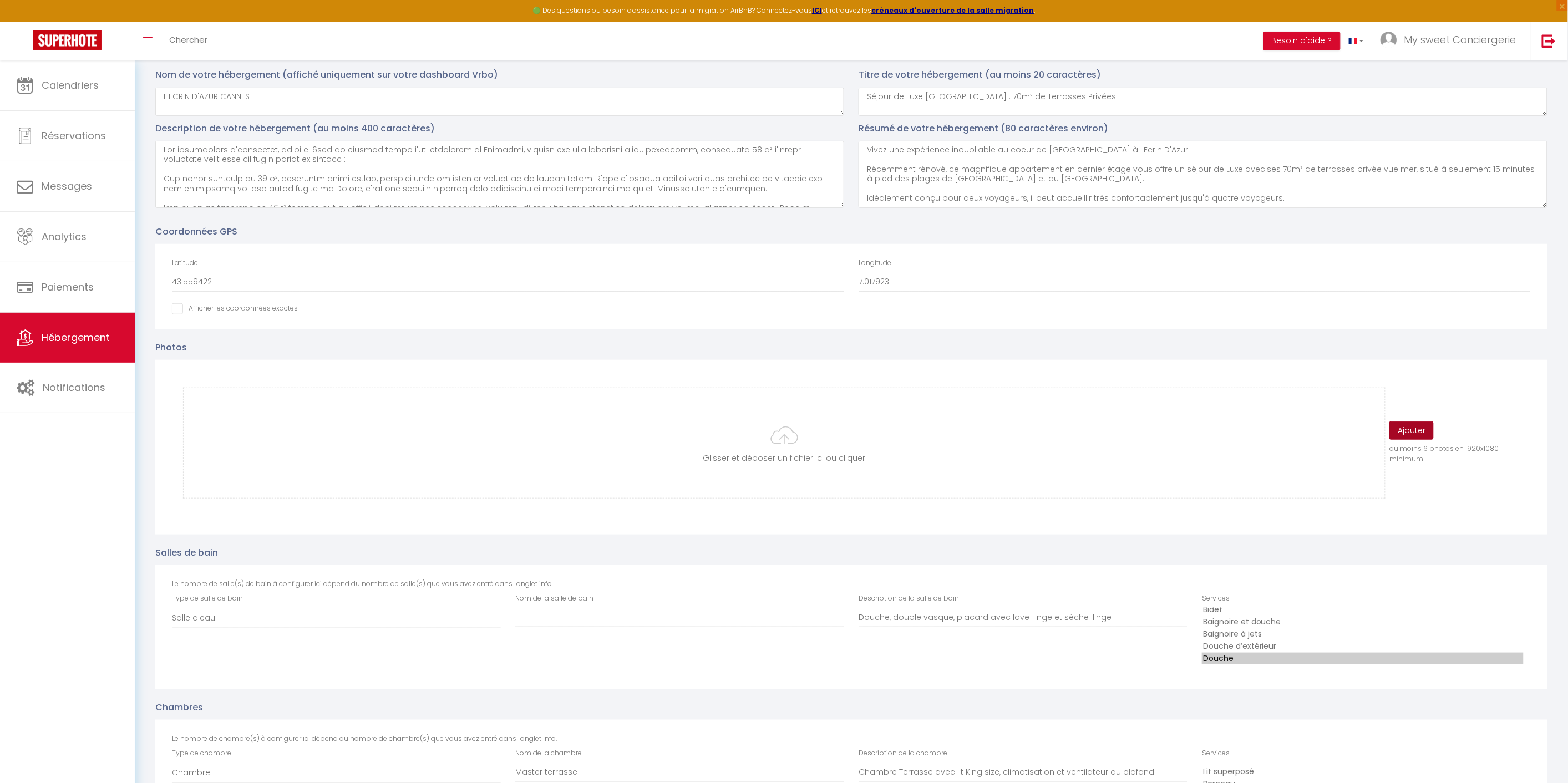
click at [1409, 428] on button "Ajouter" at bounding box center [1411, 431] width 45 height 19
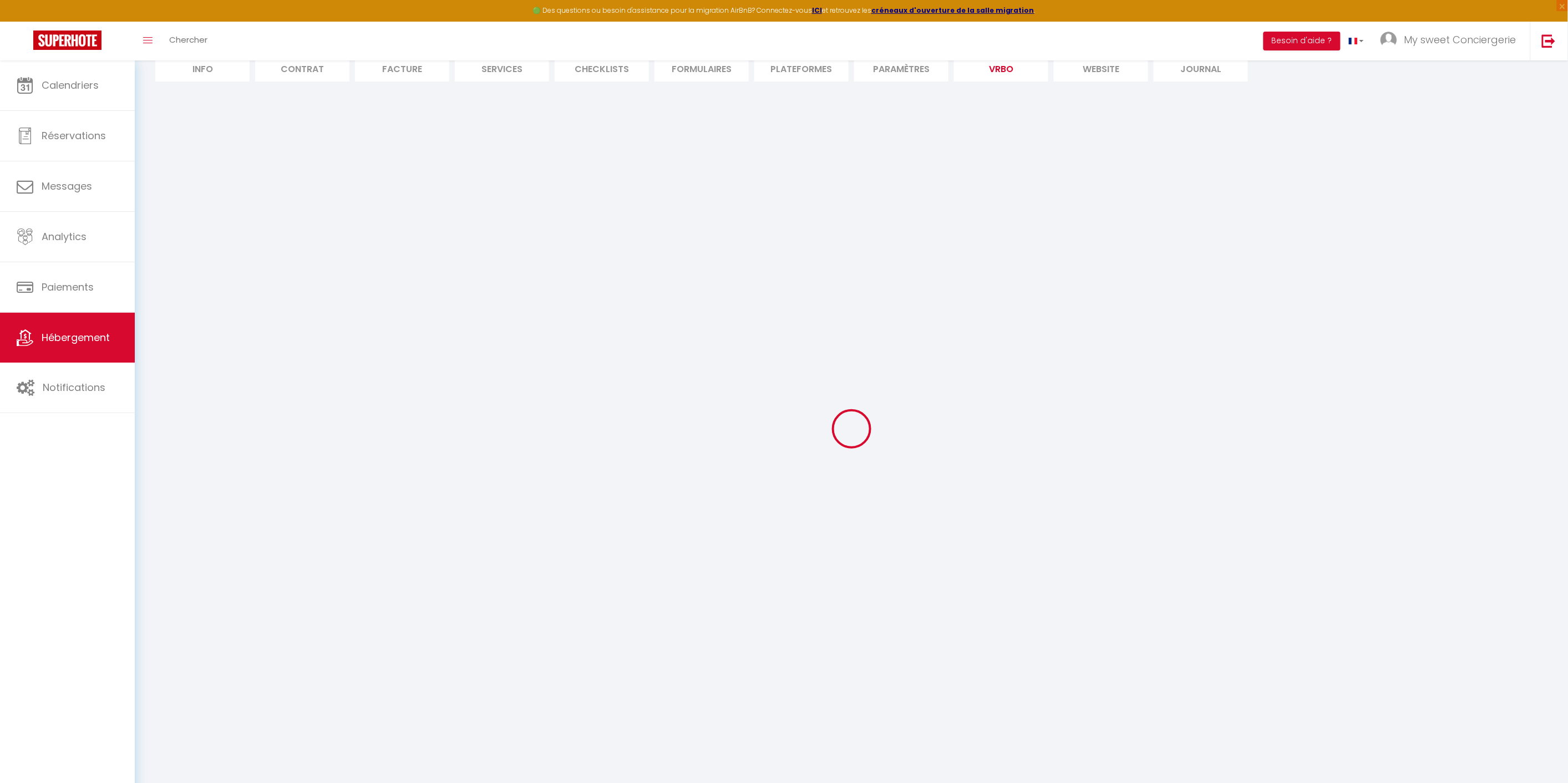
select select "SHOWER_INDOOR_OR_OUTDOOR"
select select "50"
select select "46"
select select "47"
select select "OTHER_SLEEPING_AREA"
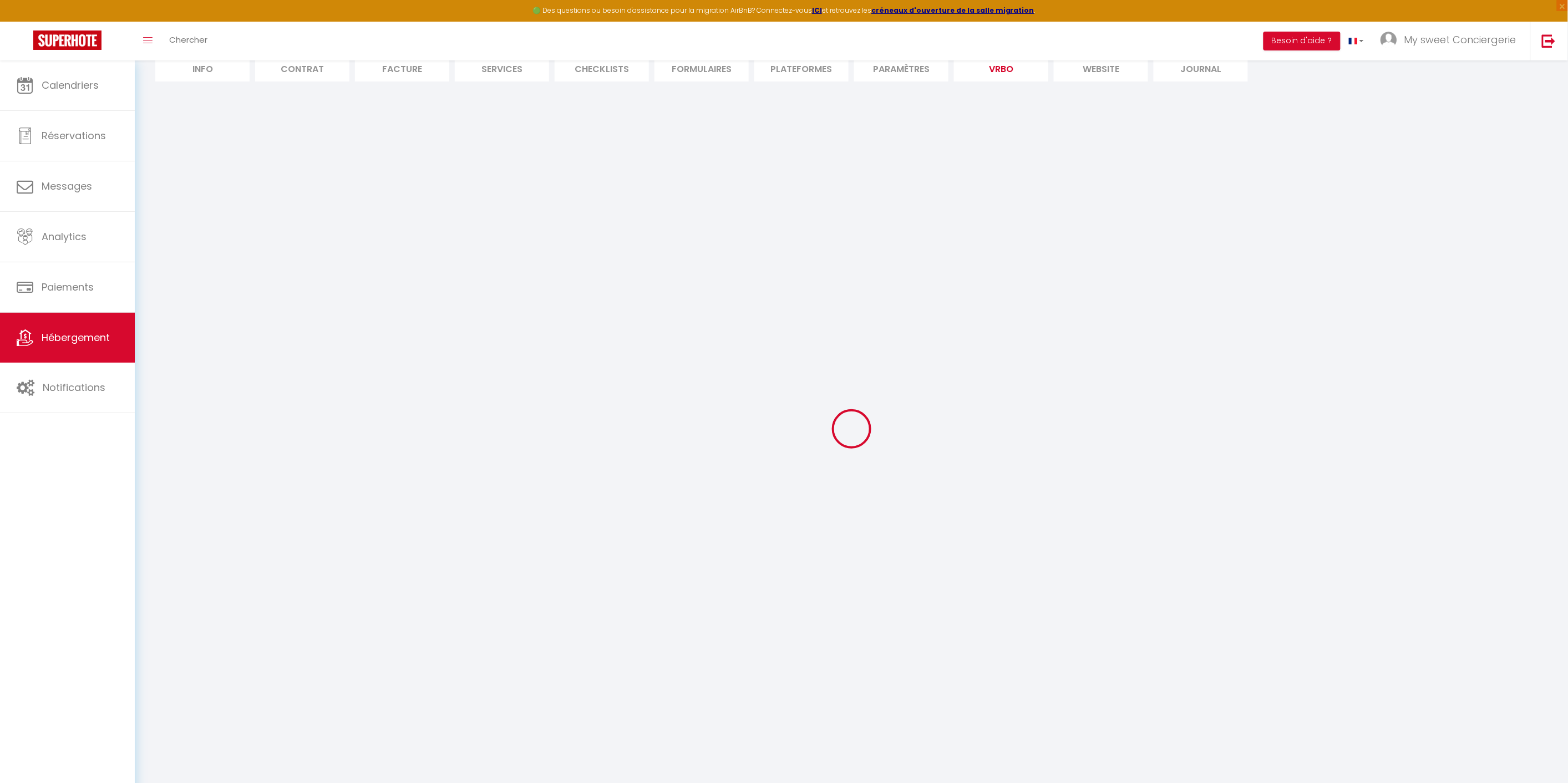
select select
select select "66"
select select
select select "136"
select select
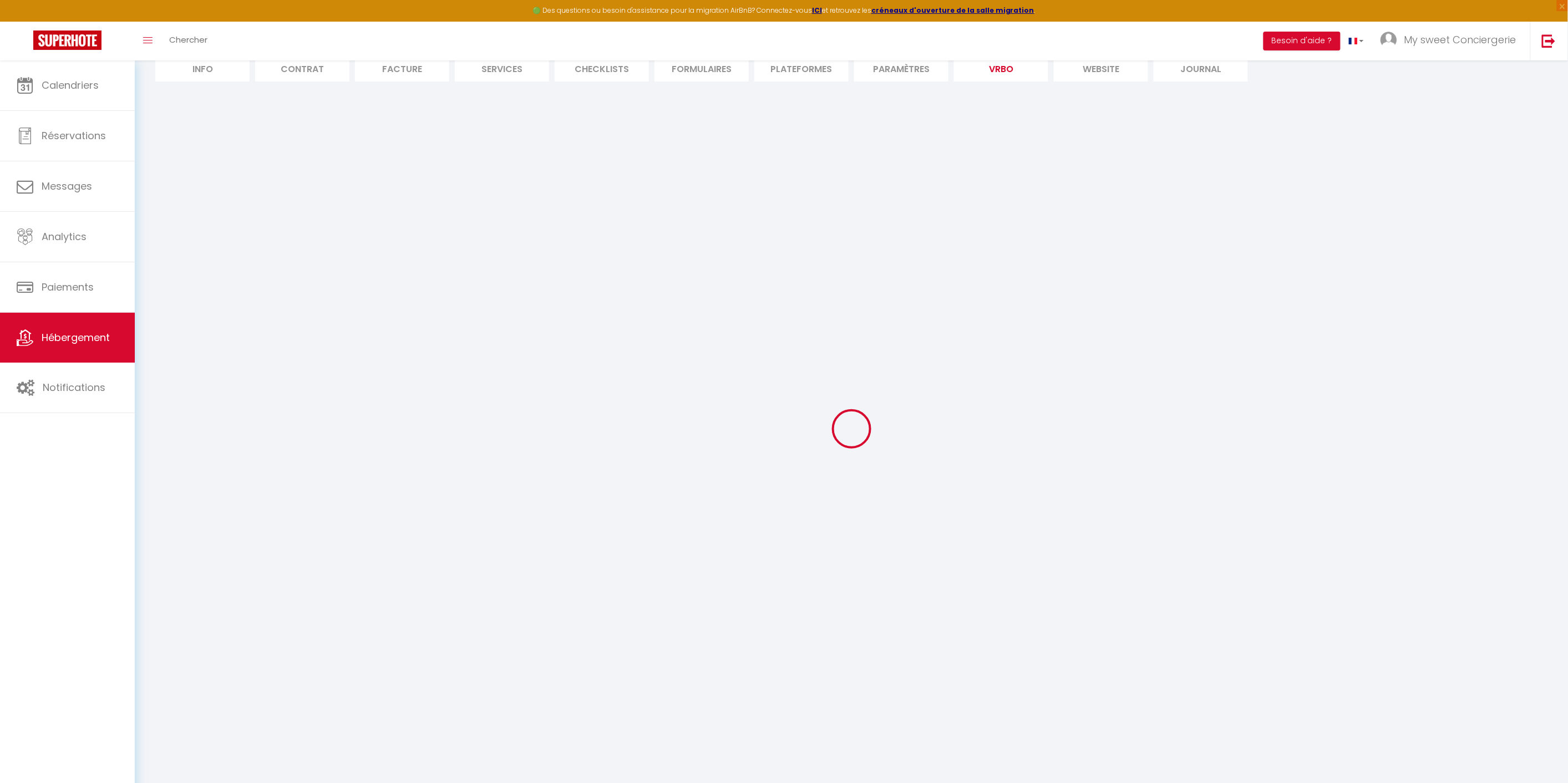
select select "165"
select select "59"
select select "109"
select select "EUR"
select select "92"
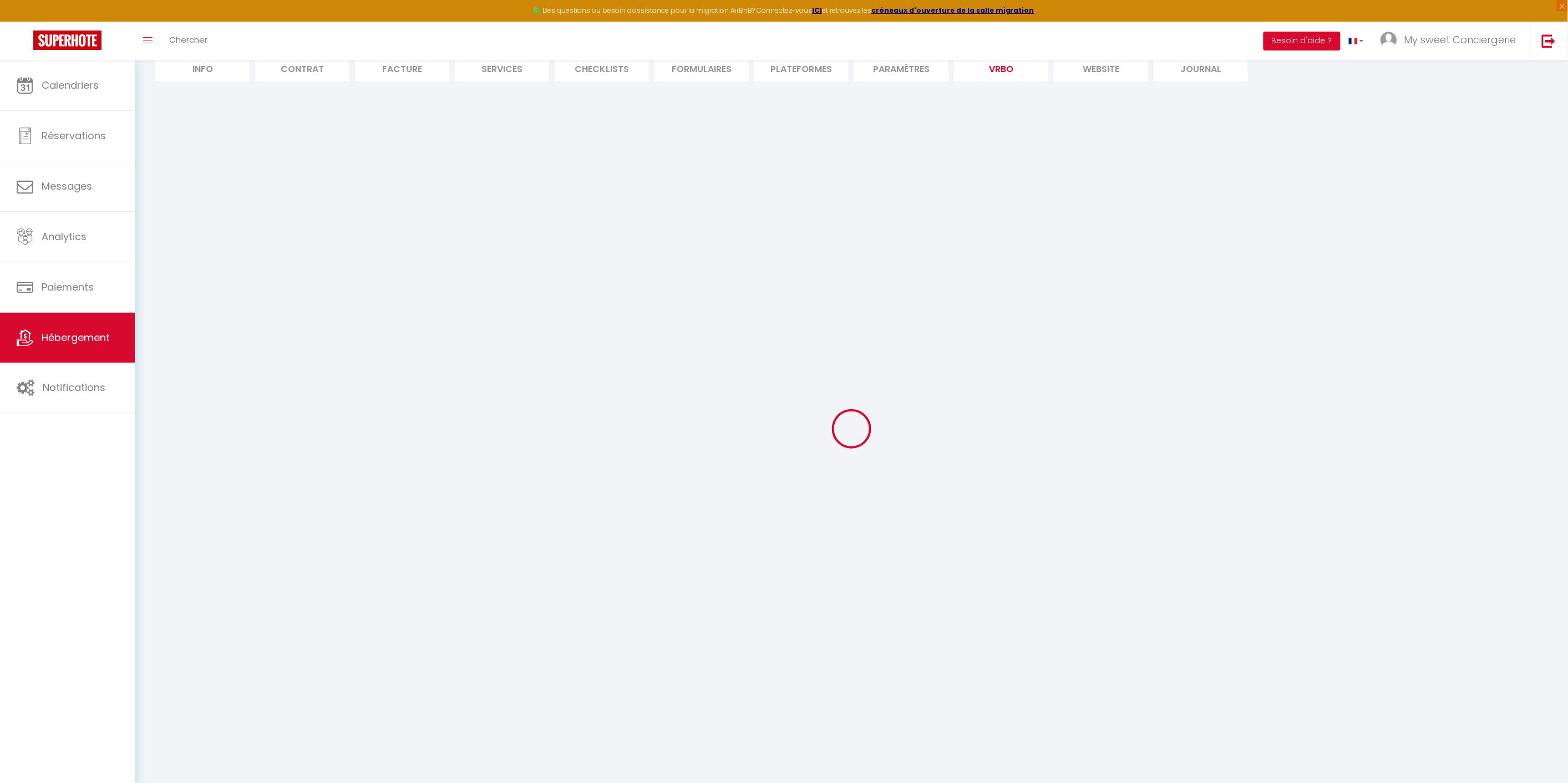
select select "69"
select select
select select "195"
select select "MODERATE"
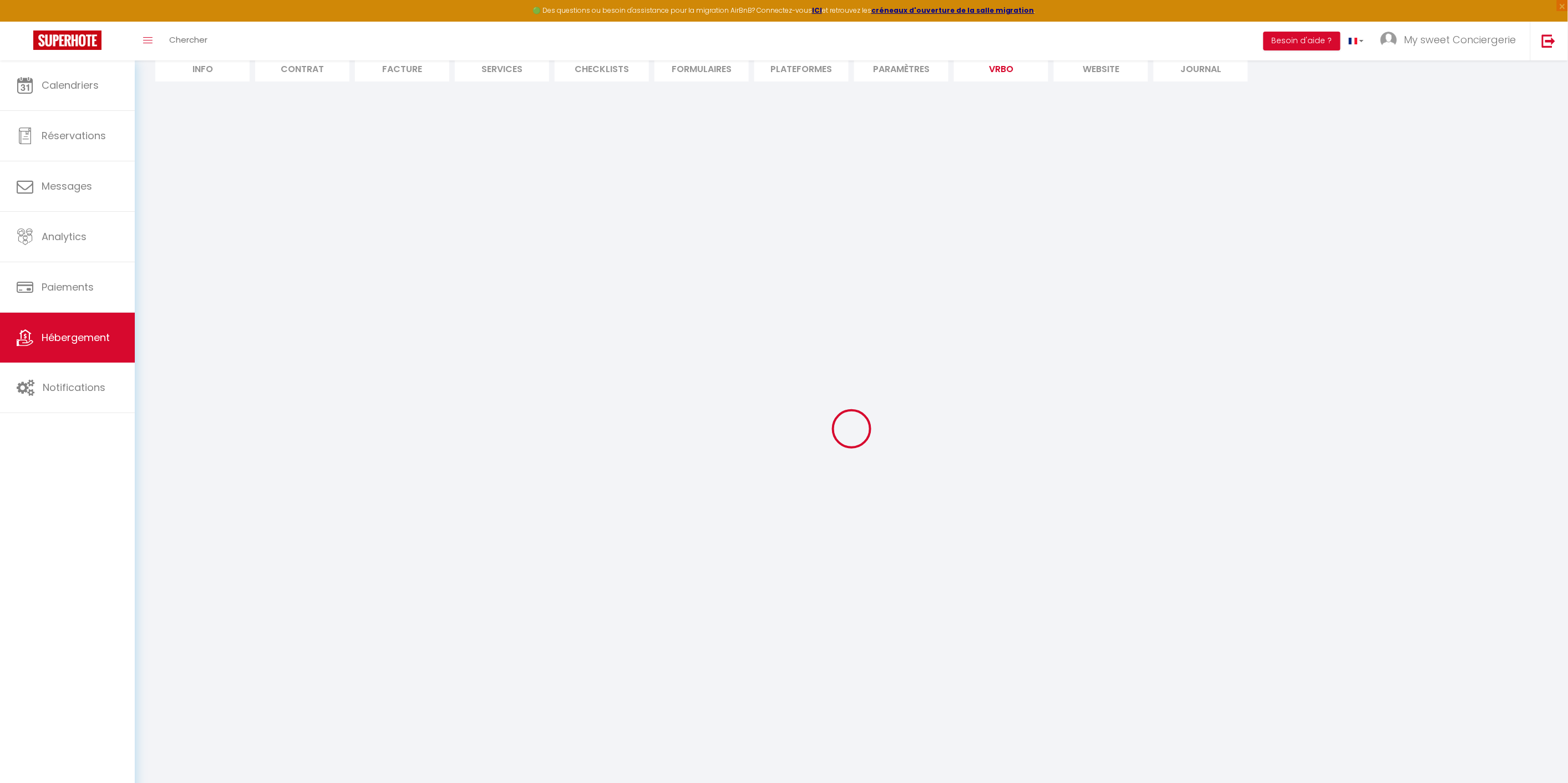
select select "PAYMENT_BY_INVOICE"
select select "15:00"
select select "10:00"
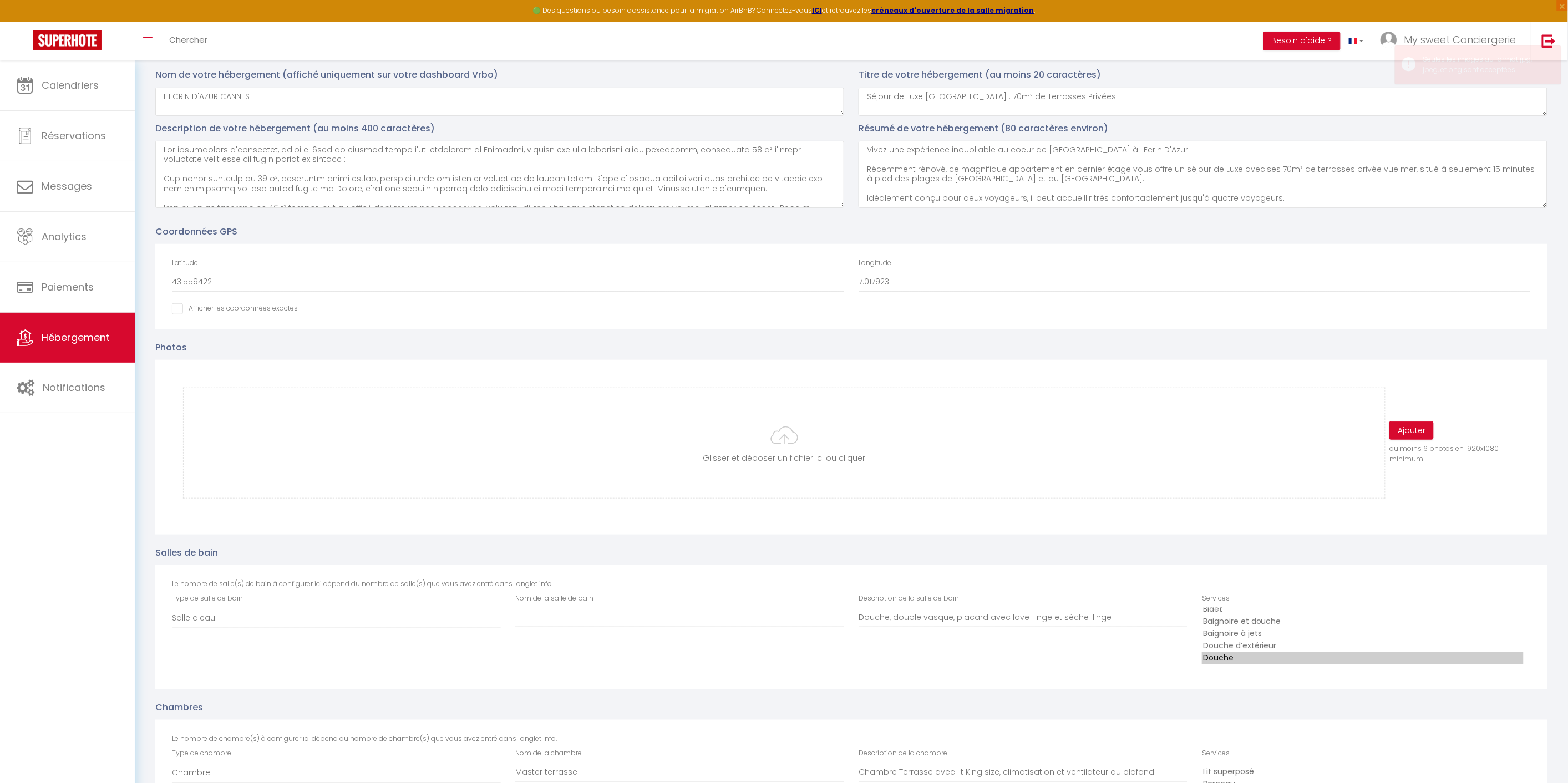
scroll to position [8, 0]
click at [1418, 424] on button "Ajouter" at bounding box center [1411, 431] width 45 height 19
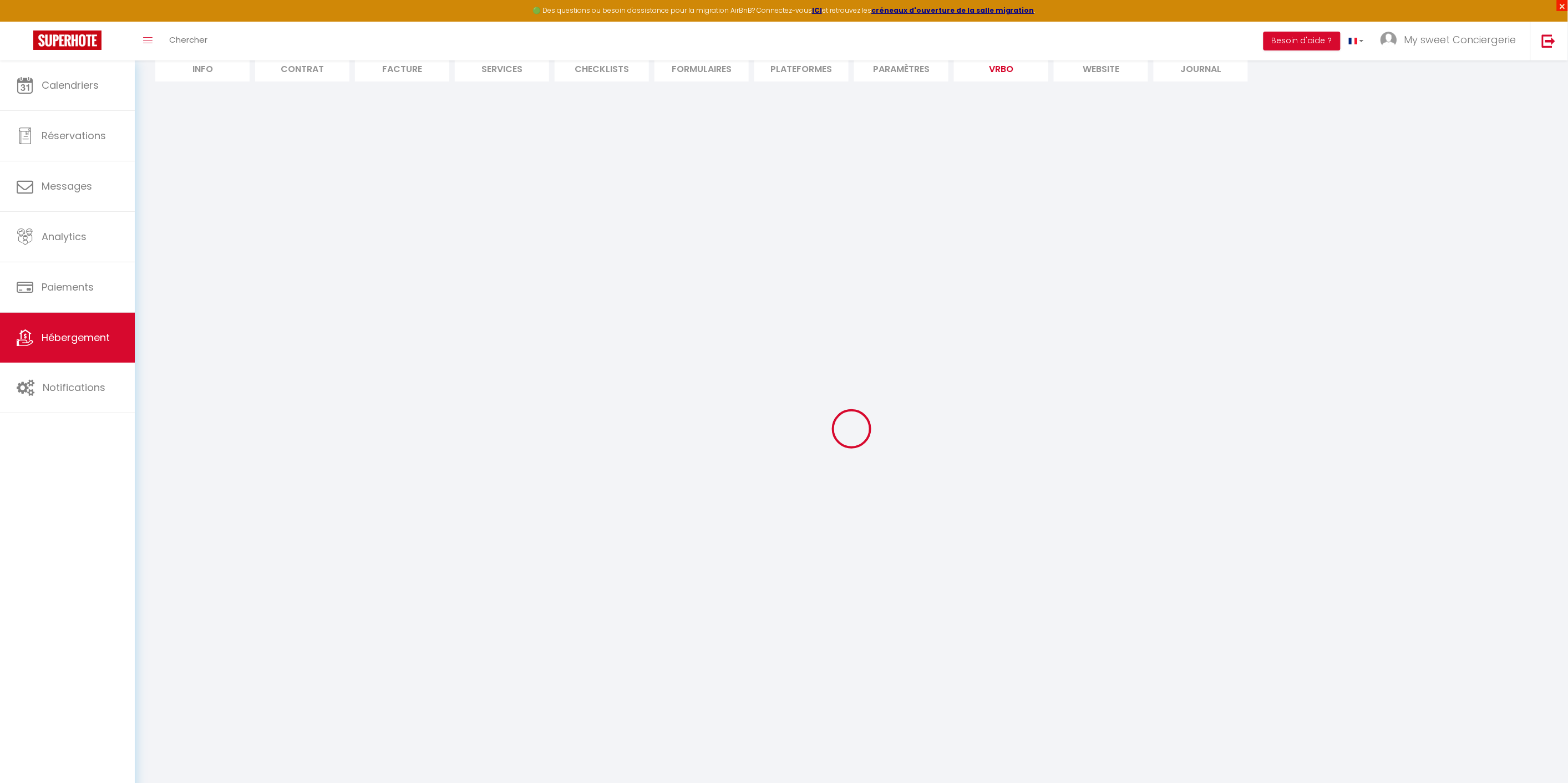
click at [1563, 5] on span "×" at bounding box center [1562, 5] width 11 height 11
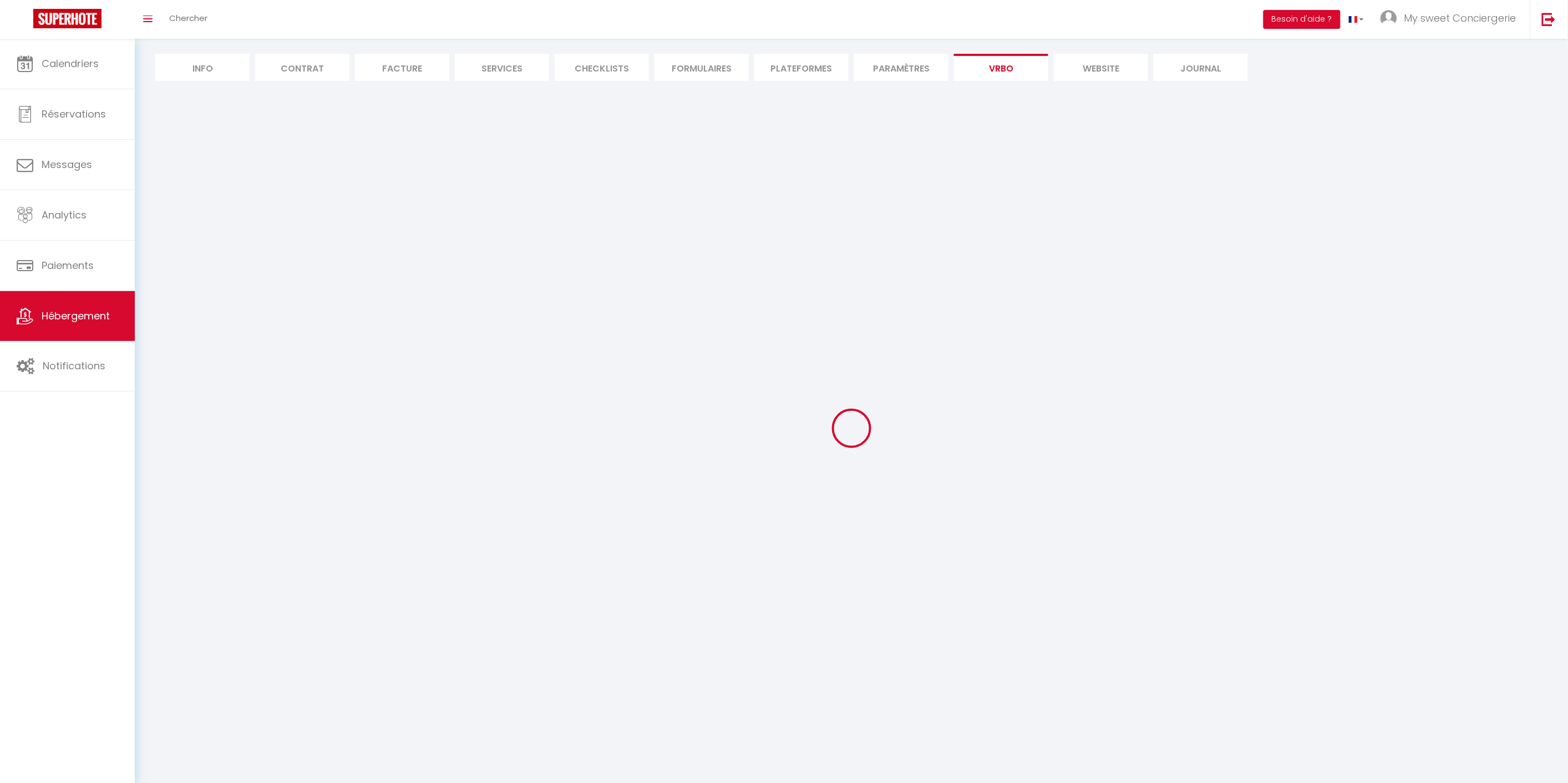
scroll to position [92, 0]
select select "SHOWER_INDOOR_OR_OUTDOOR"
select select "50"
select select "46"
select select "47"
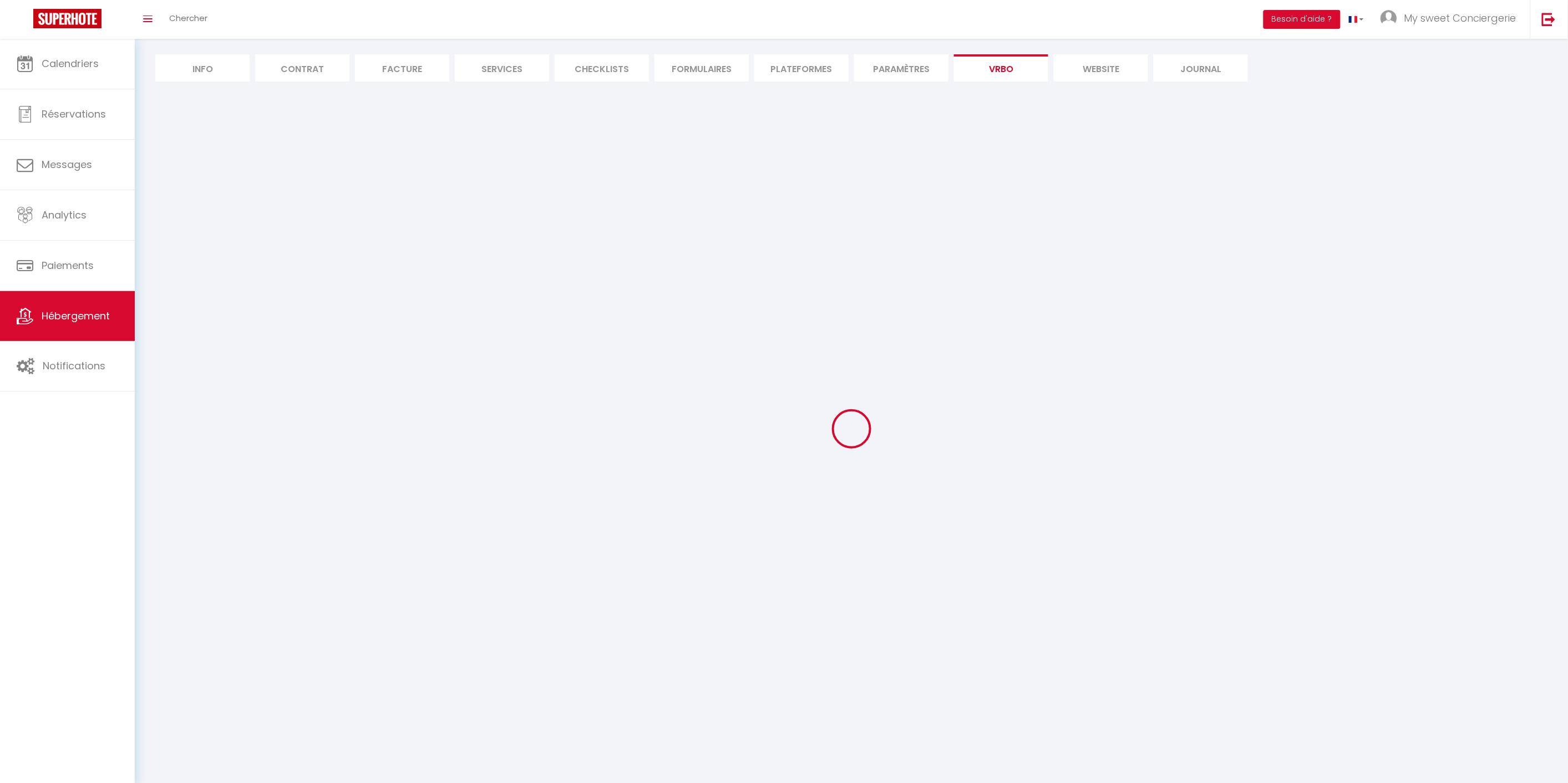
select select "OTHER_SLEEPING_AREA"
select select
select select "66"
select select
select select "136"
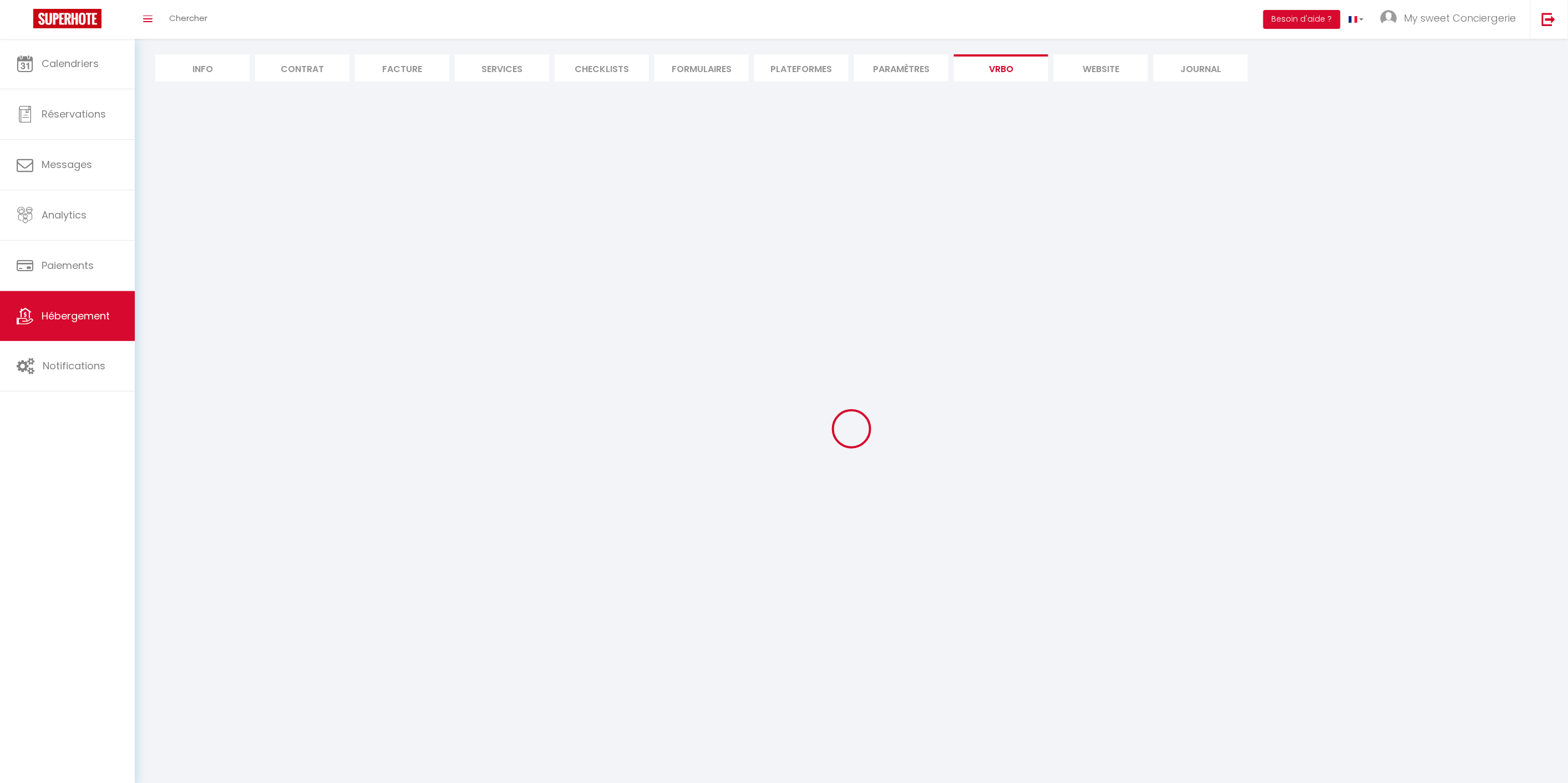
select select
select select "165"
select select "59"
select select "109"
select select "EUR"
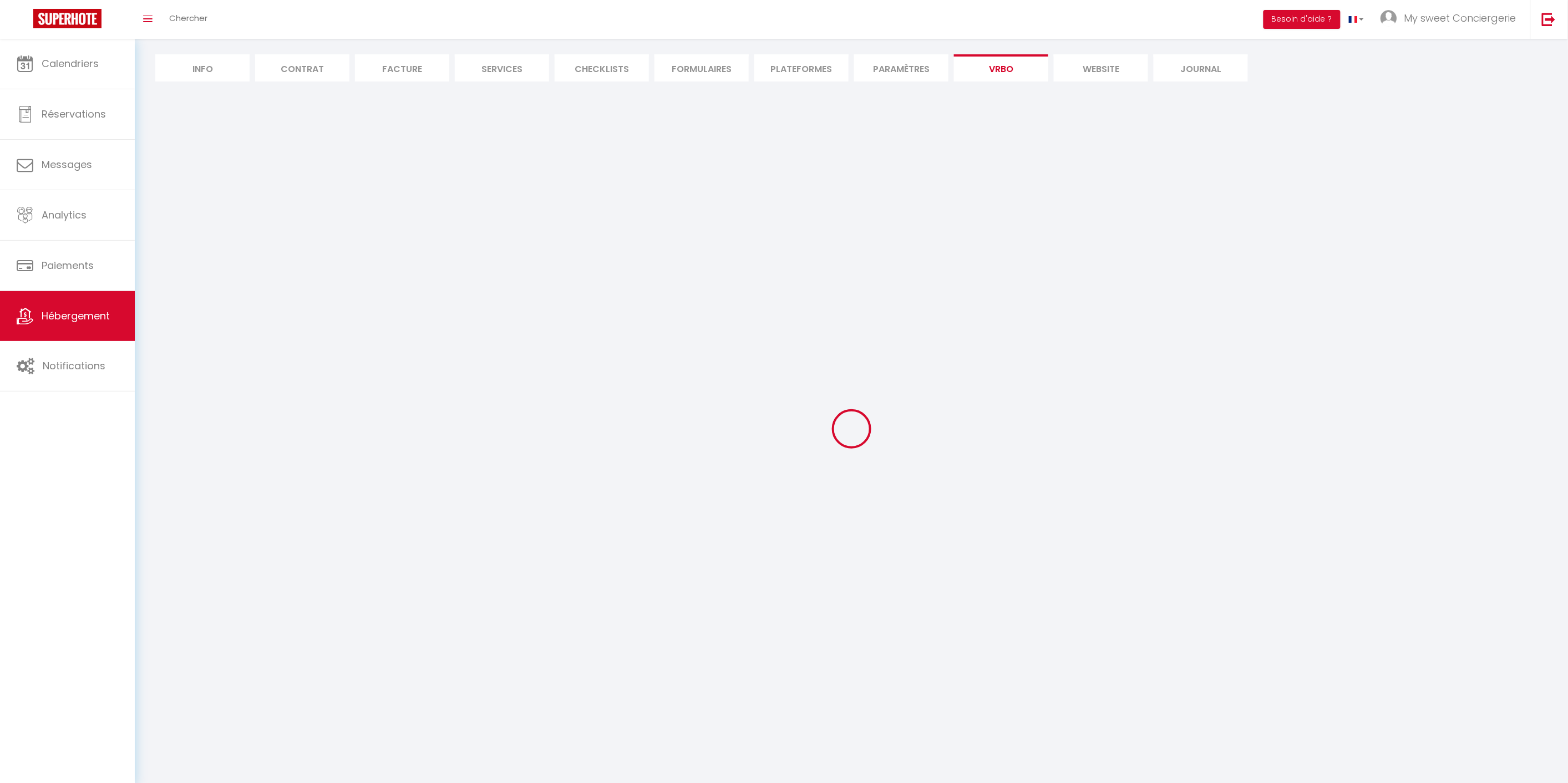
select select "92"
select select "69"
select select
select select "195"
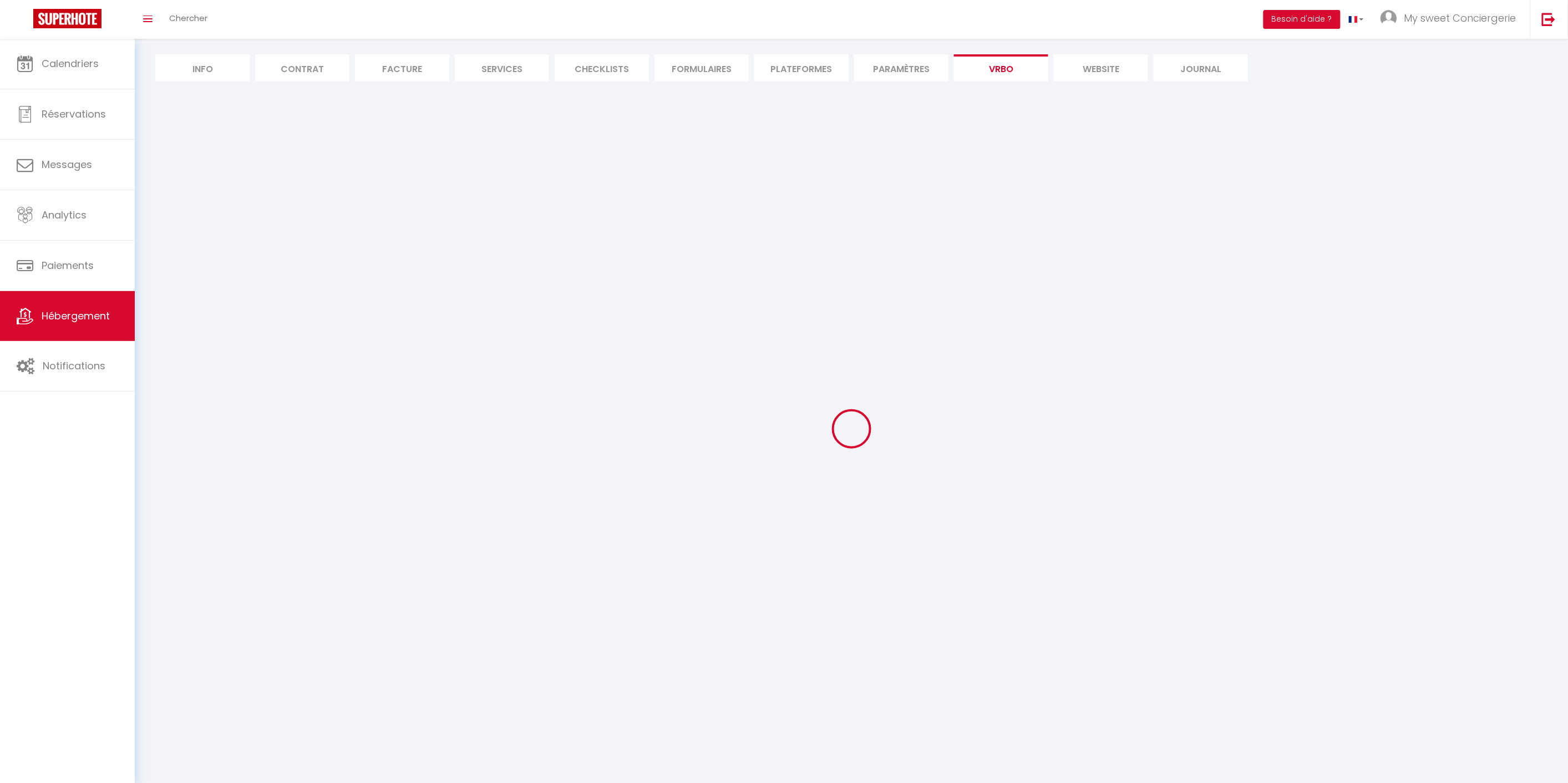
select select "MODERATE"
select select "PAYMENT_BY_INVOICE"
select select "15:00"
select select "10:00"
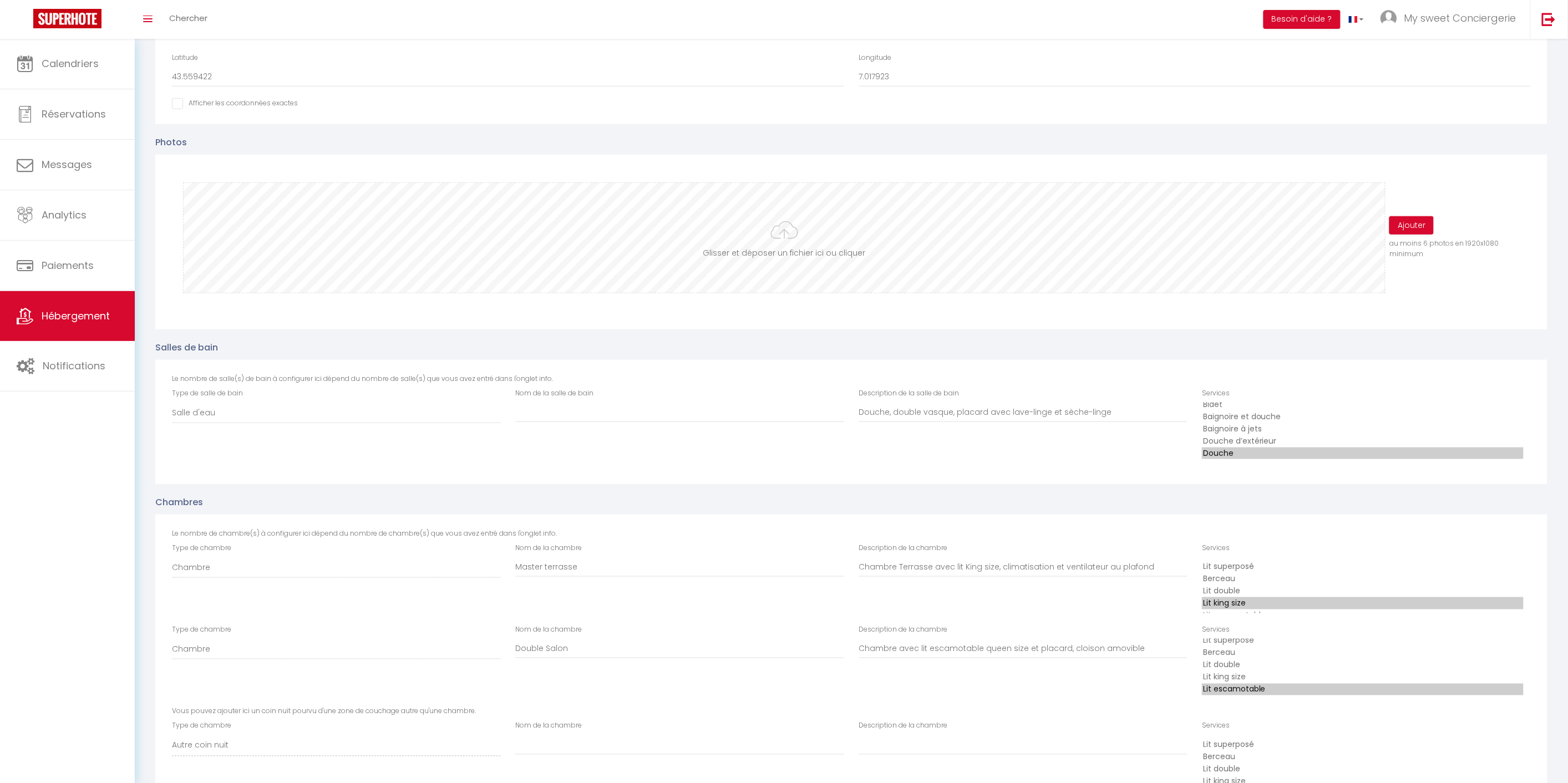
scroll to position [370, 0]
click at [1414, 228] on button "Ajouter" at bounding box center [1411, 225] width 45 height 19
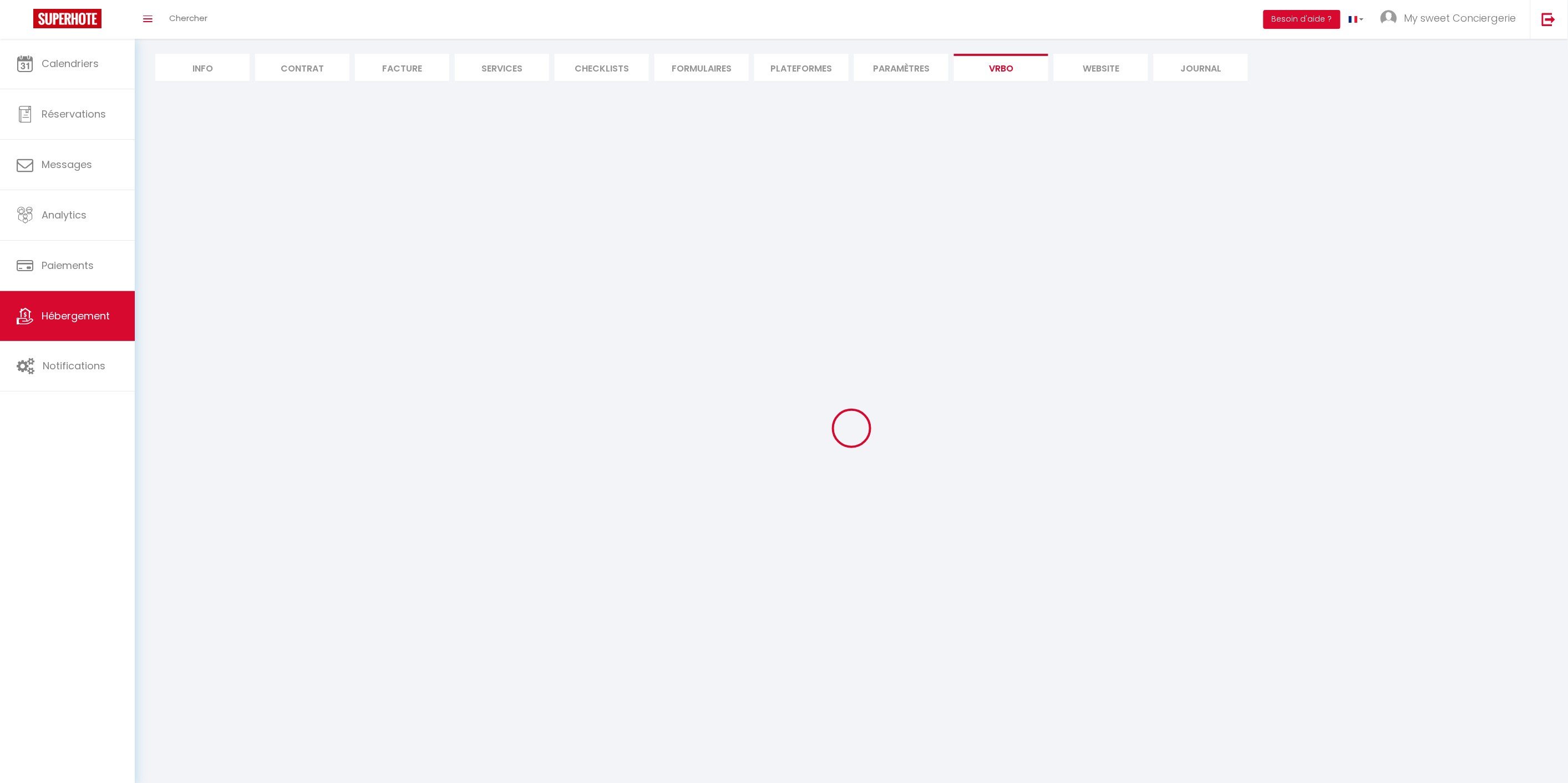
select select "SHOWER_INDOOR_OR_OUTDOOR"
select select "50"
select select "46"
select select "47"
select select "OTHER_SLEEPING_AREA"
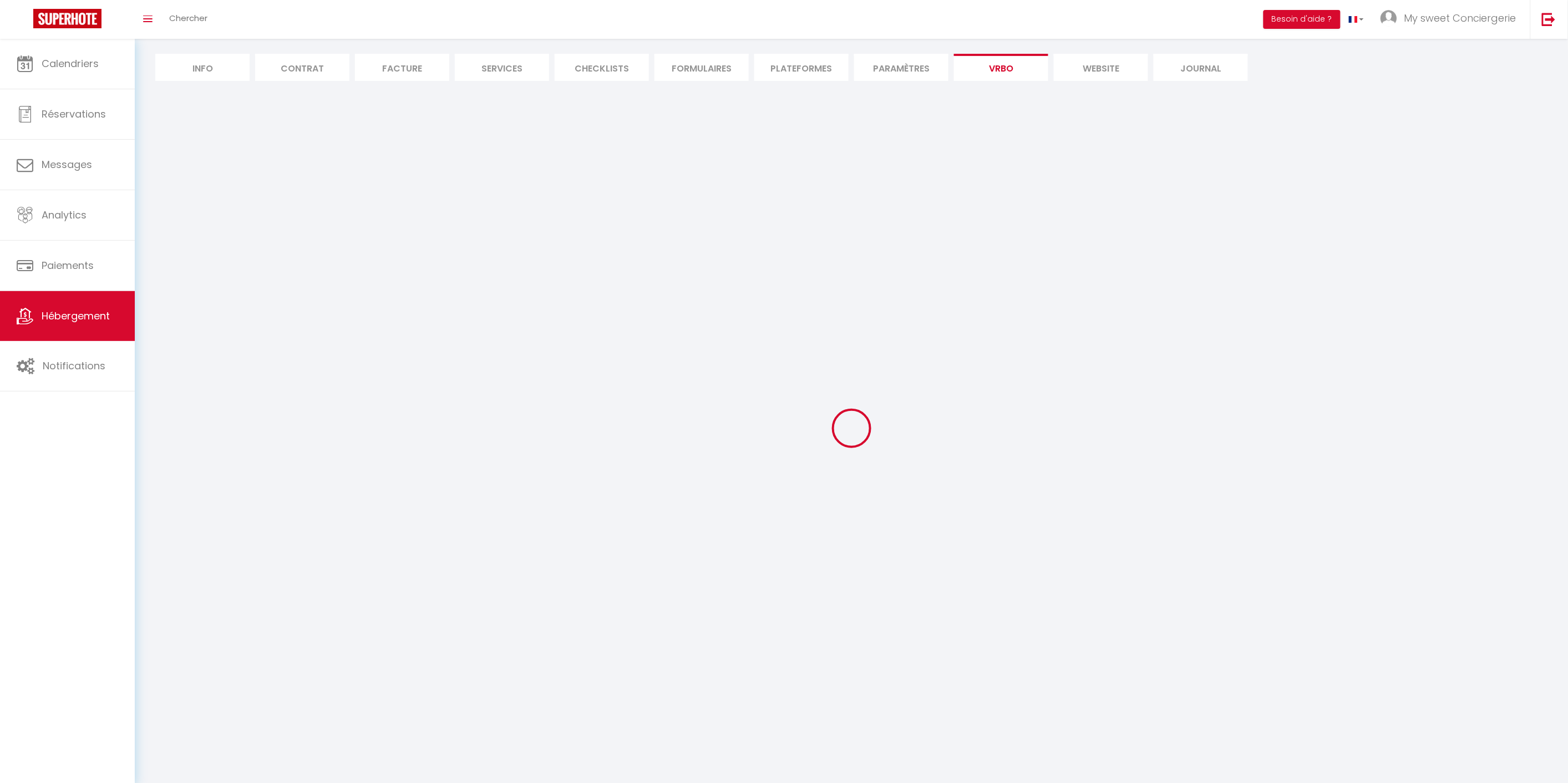
select select
select select "66"
select select
select select "136"
select select
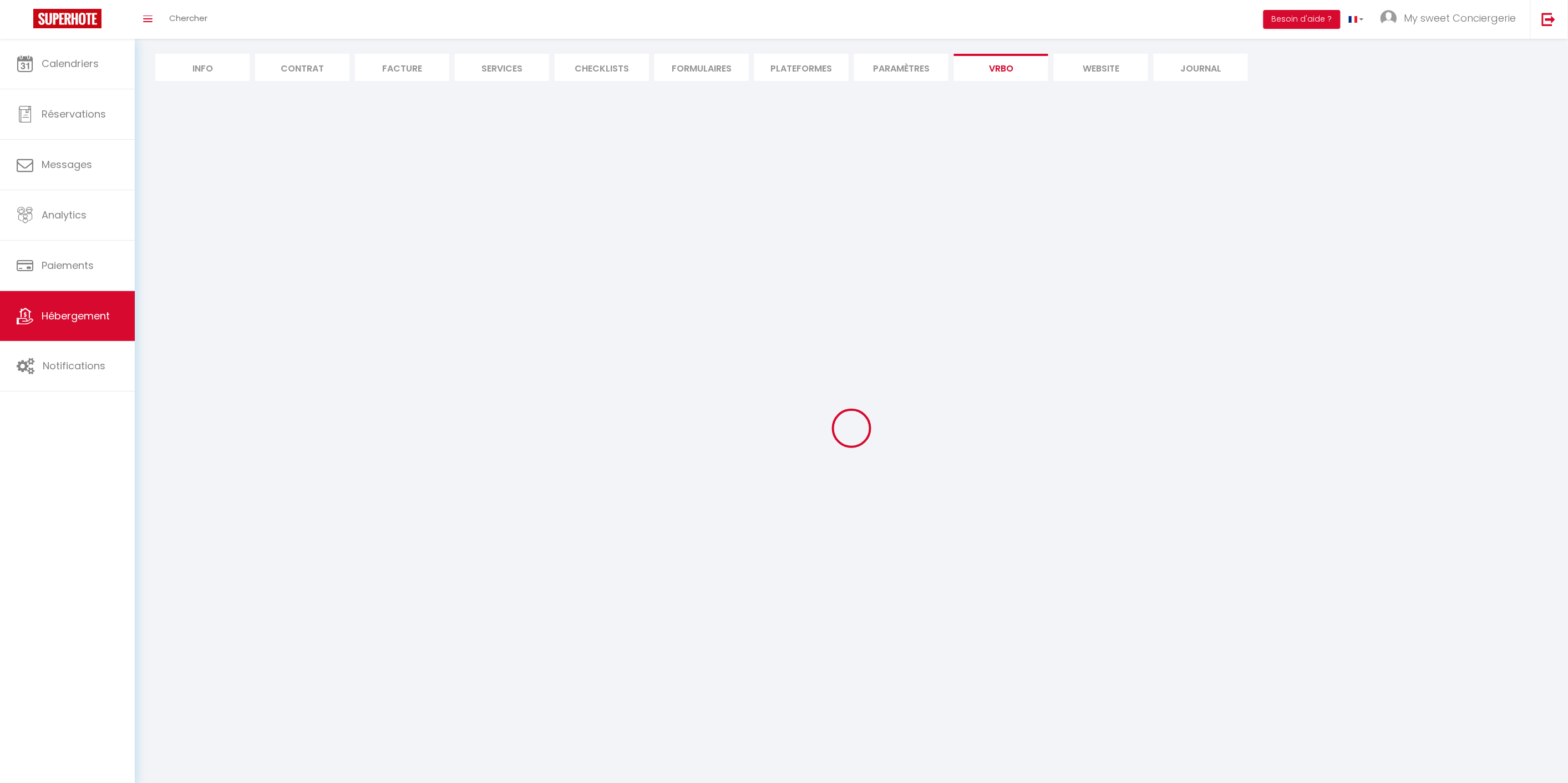
select select "165"
select select "59"
select select "109"
select select "EUR"
select select "92"
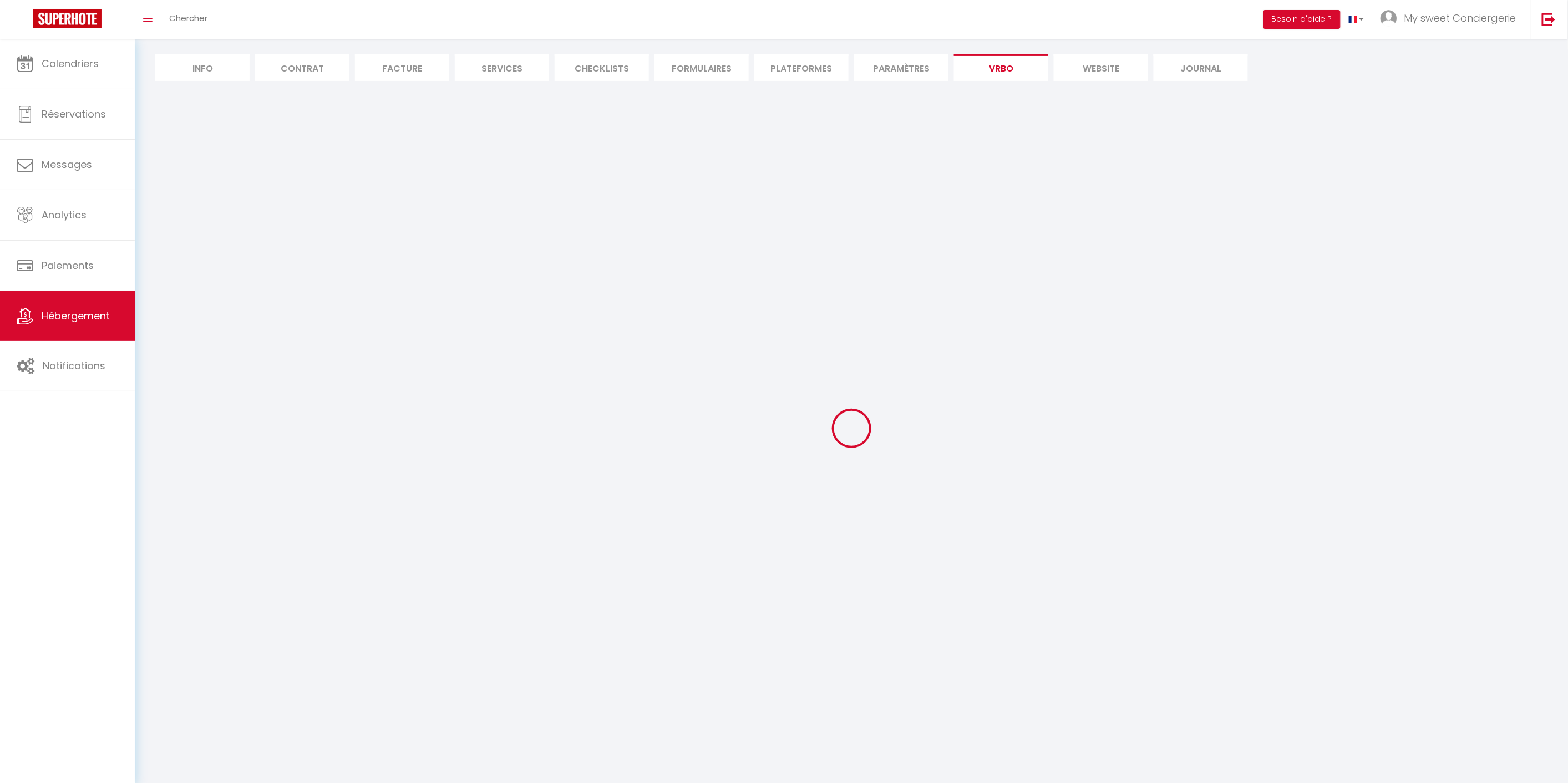
select select "69"
select select
select select "195"
select select "MODERATE"
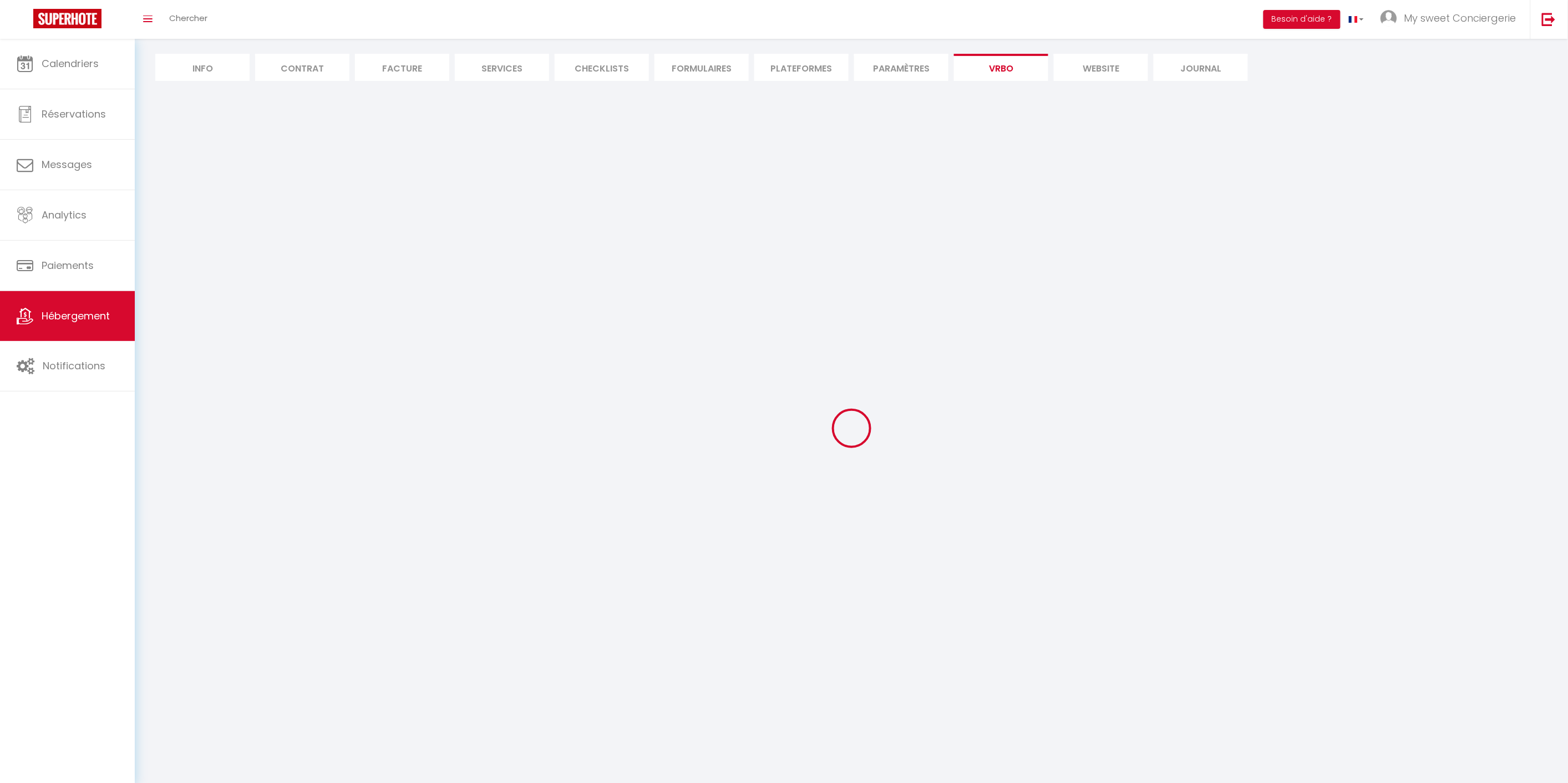
select select "PAYMENT_BY_INVOICE"
select select "15:00"
select select "10:00"
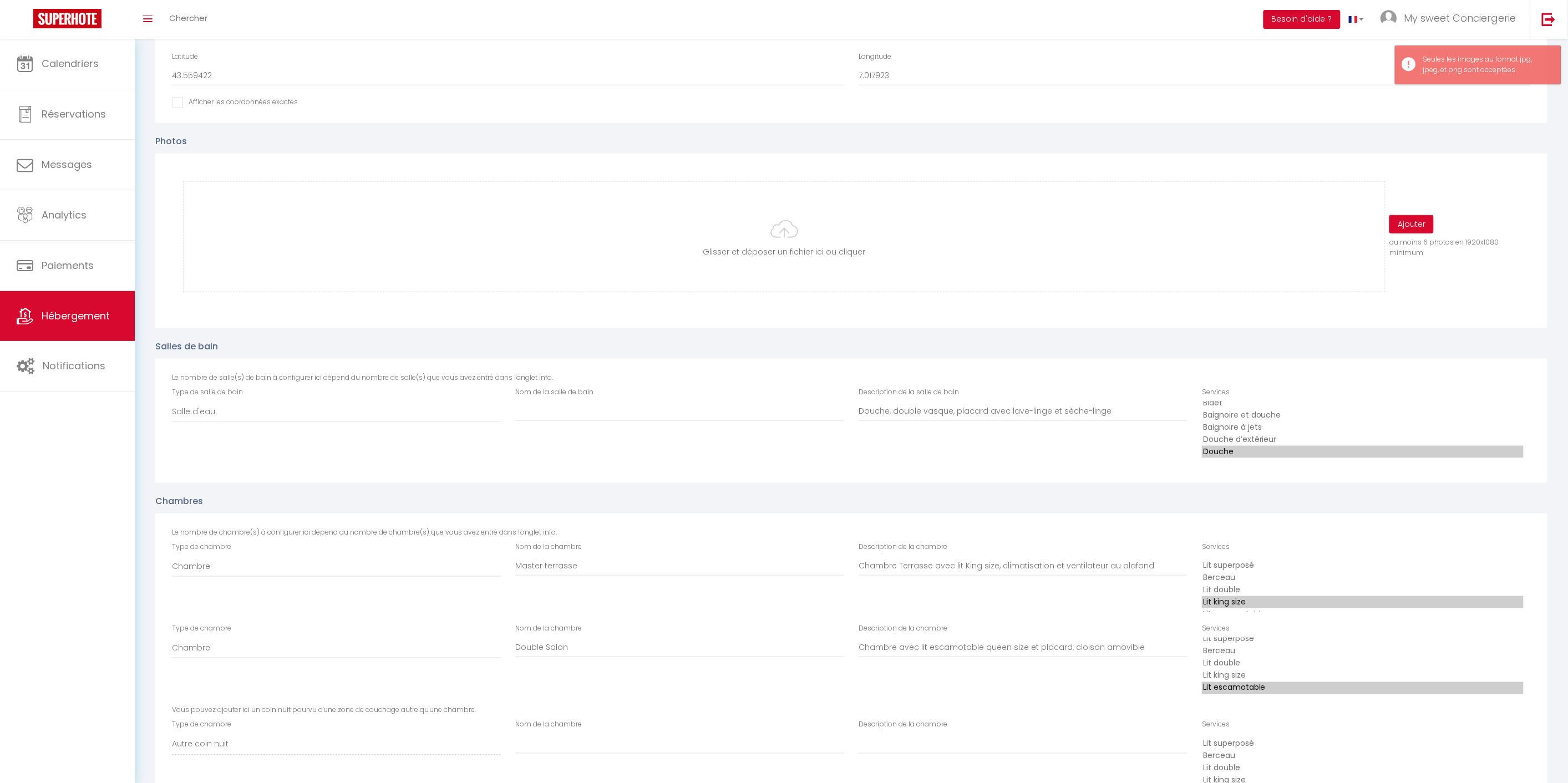
scroll to position [8, 0]
